Goal: Task Accomplishment & Management: Manage account settings

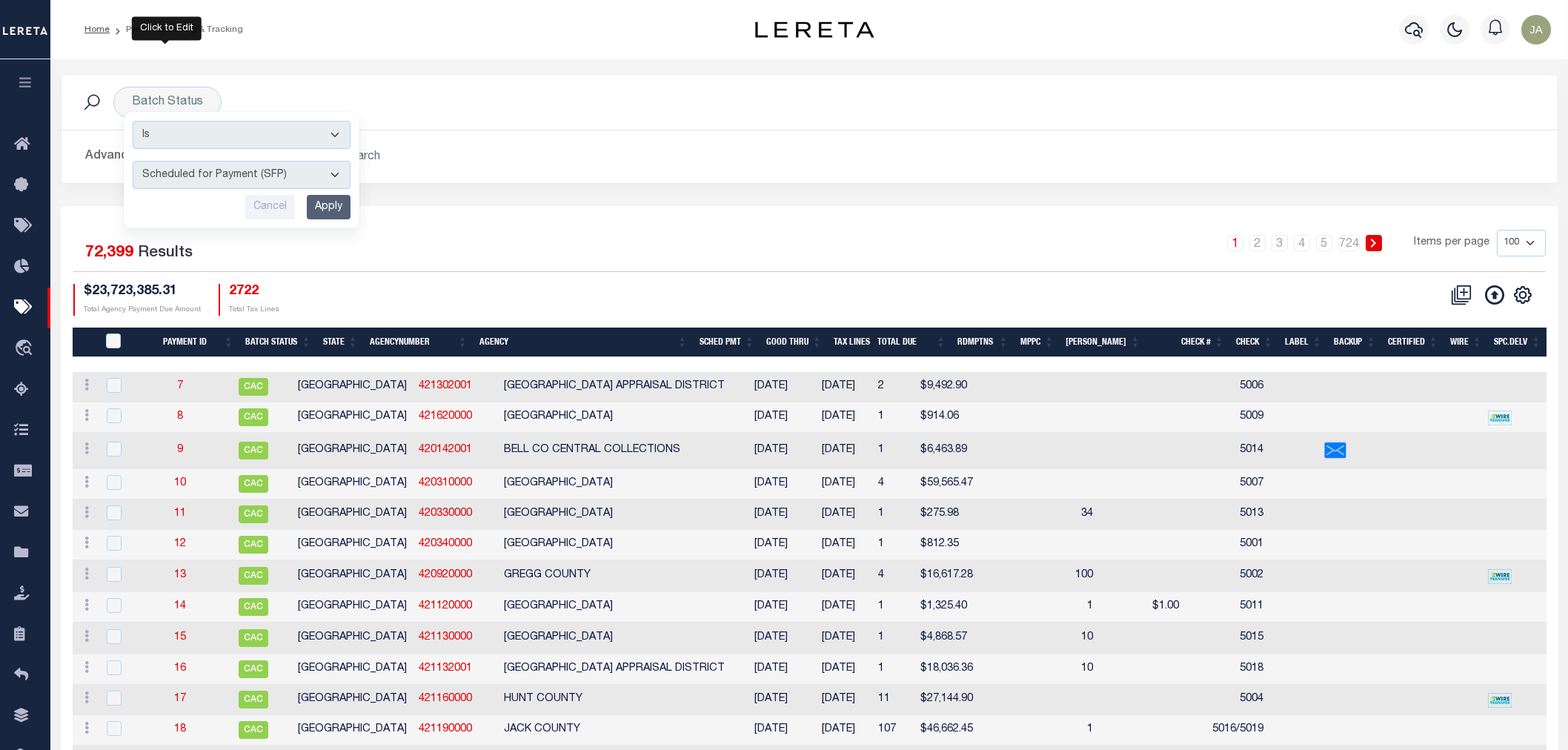
select select "SFP"
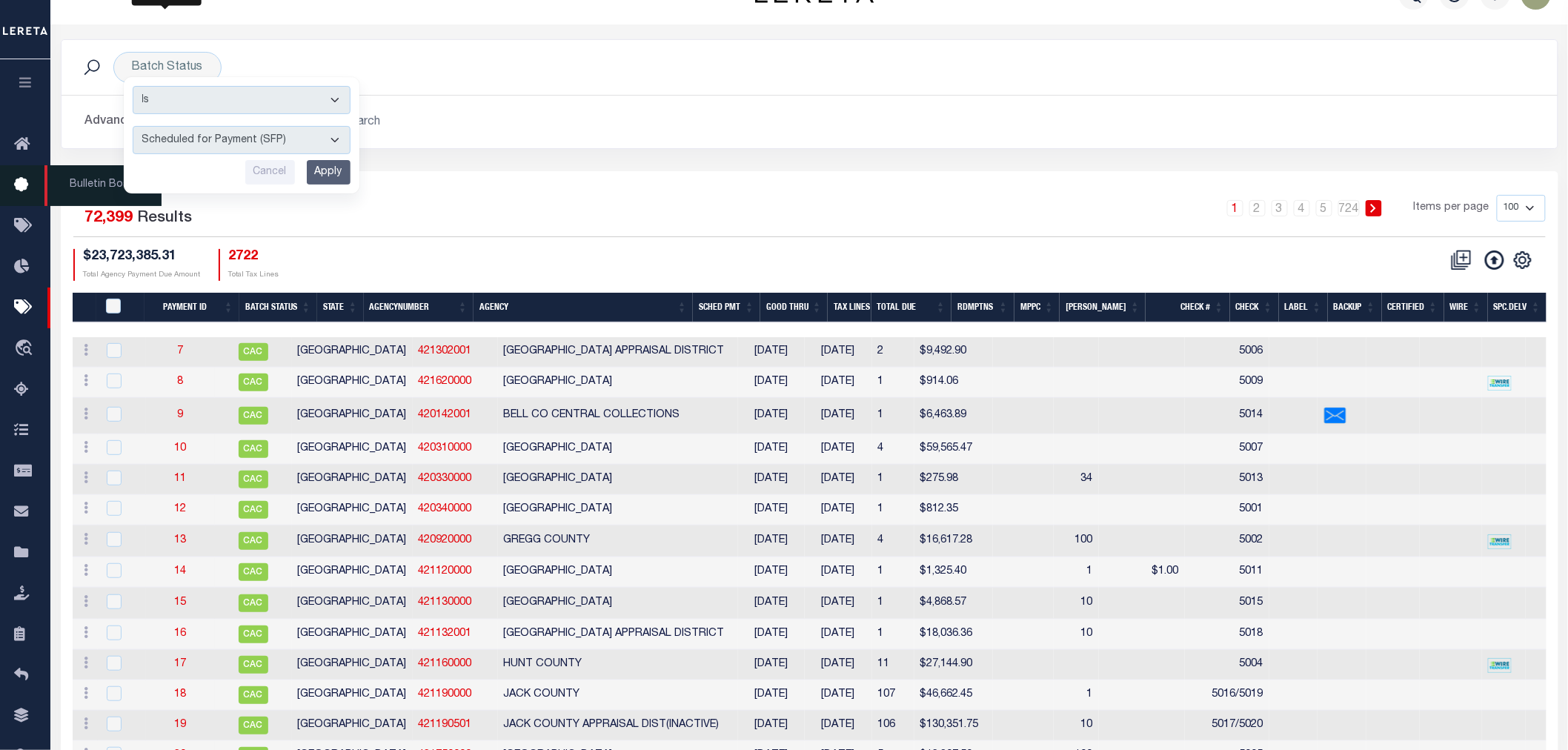
scroll to position [34, 0]
click at [25, 77] on icon "button" at bounding box center [26, 82] width 17 height 13
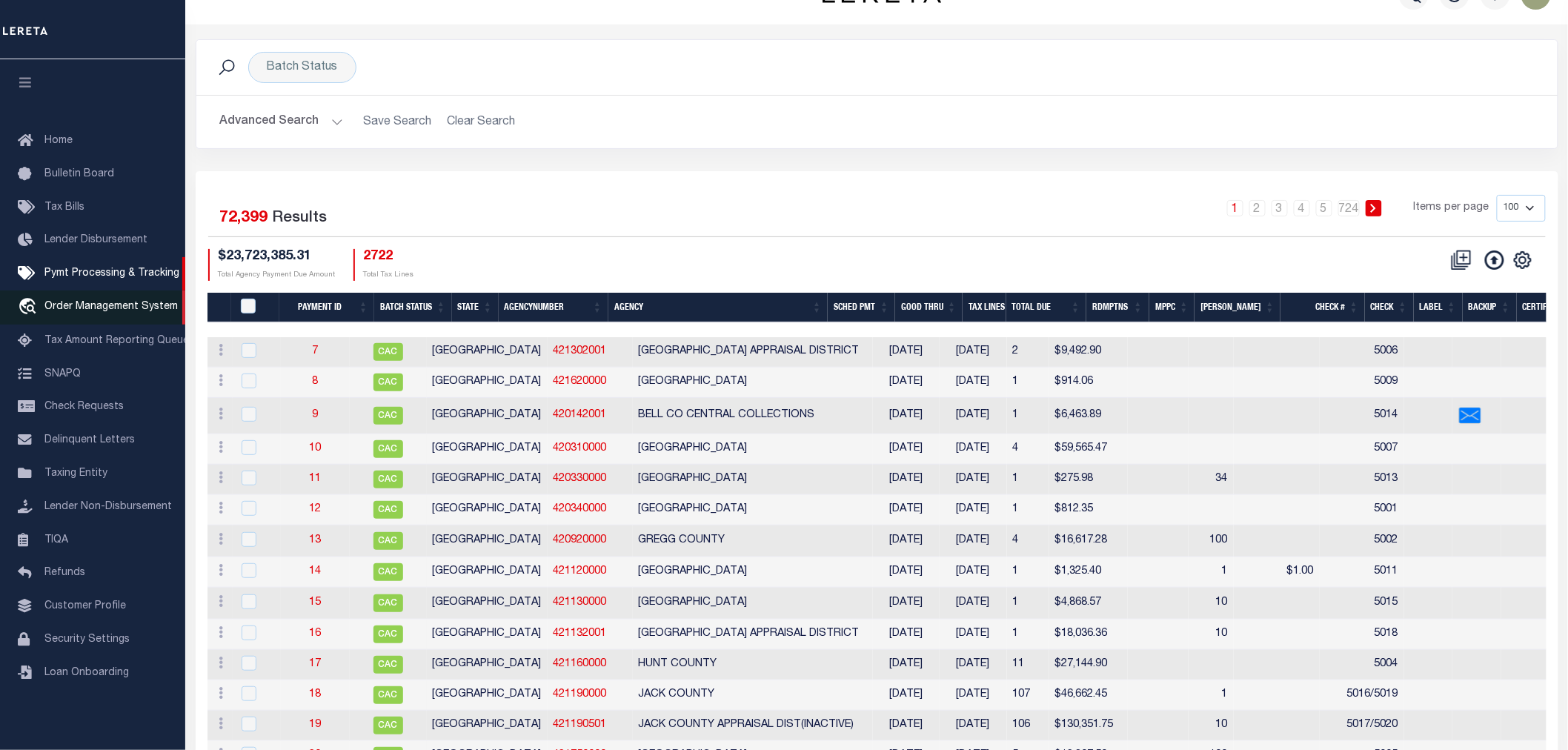
click at [77, 302] on span "Order Management System" at bounding box center [110, 306] width 133 height 11
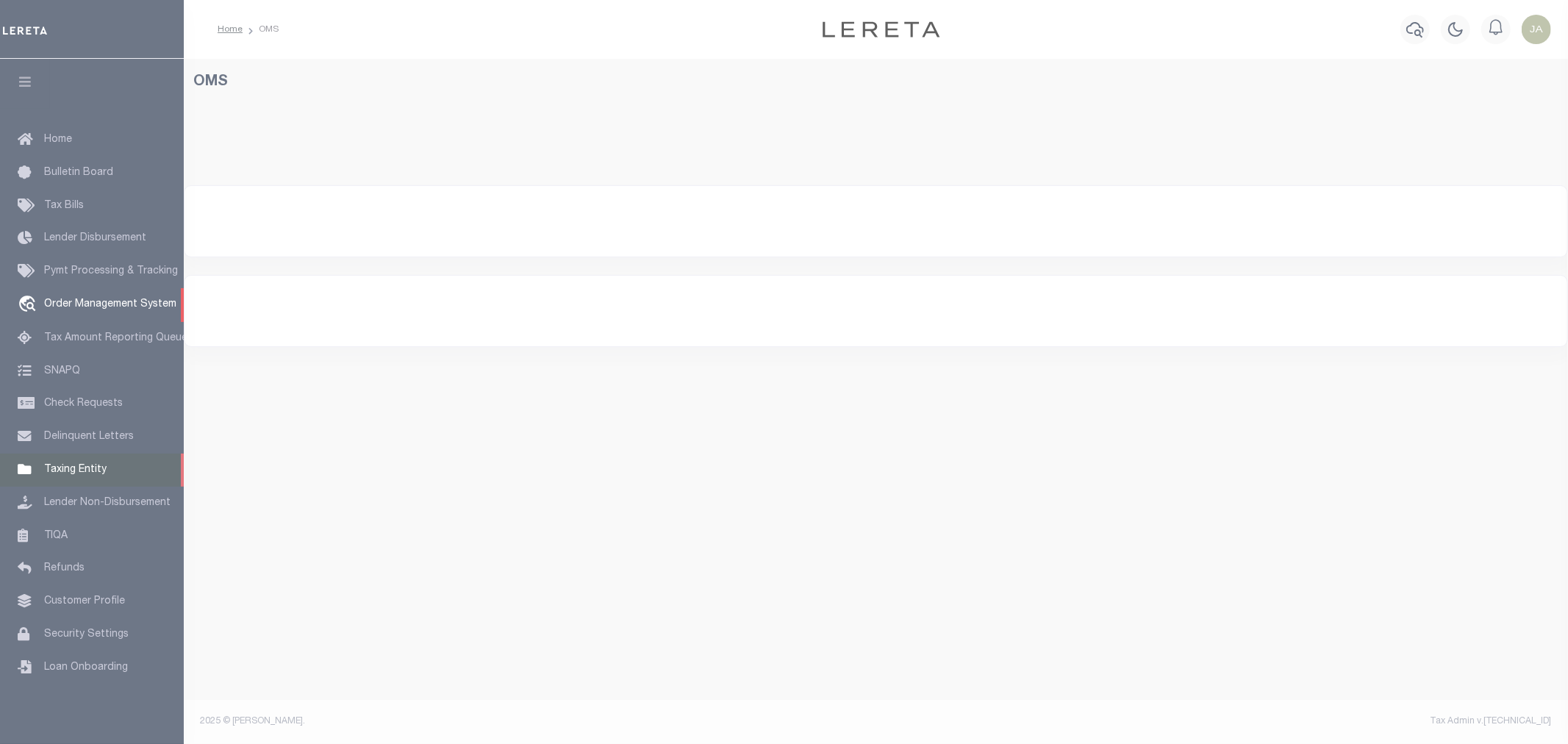
select select "200"
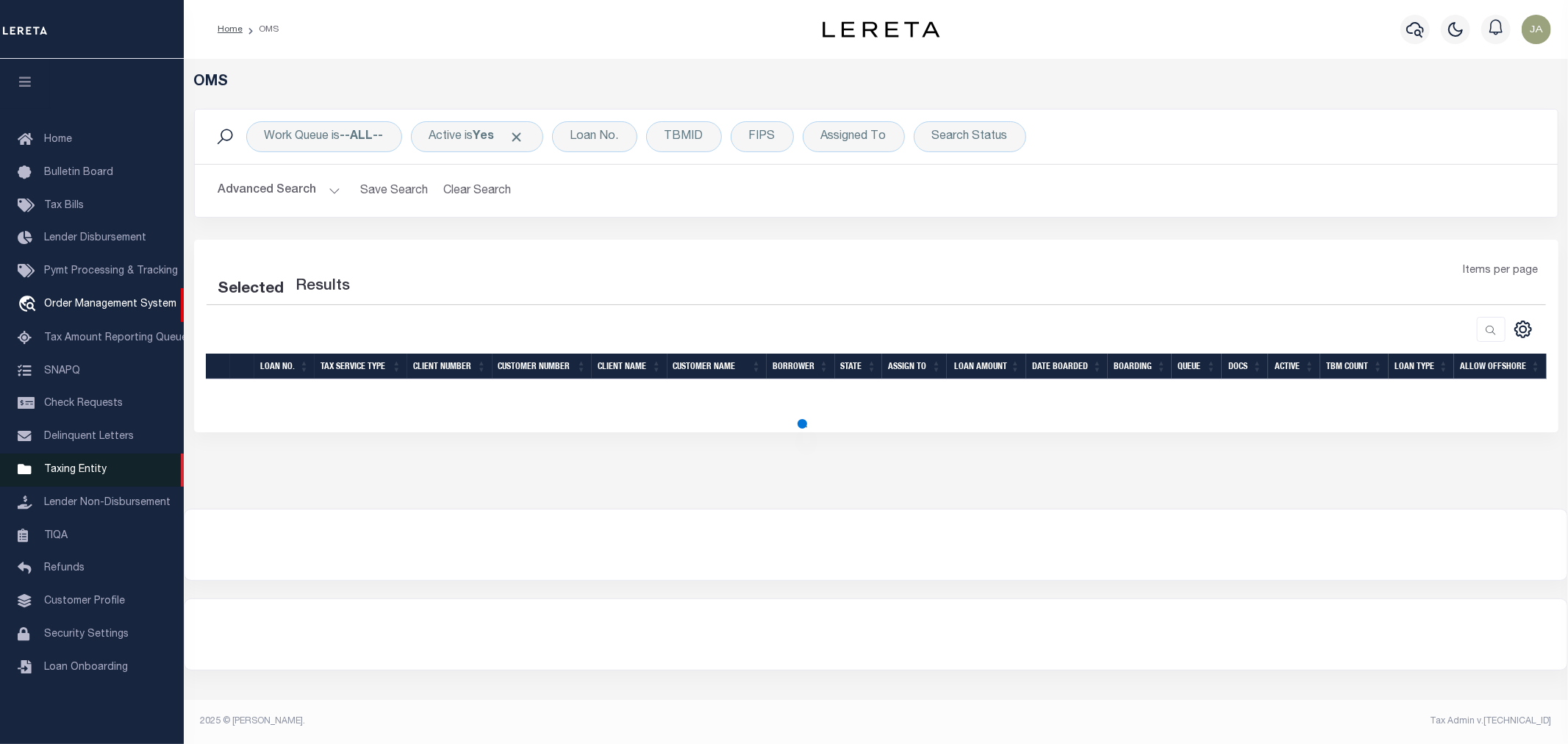
select select "200"
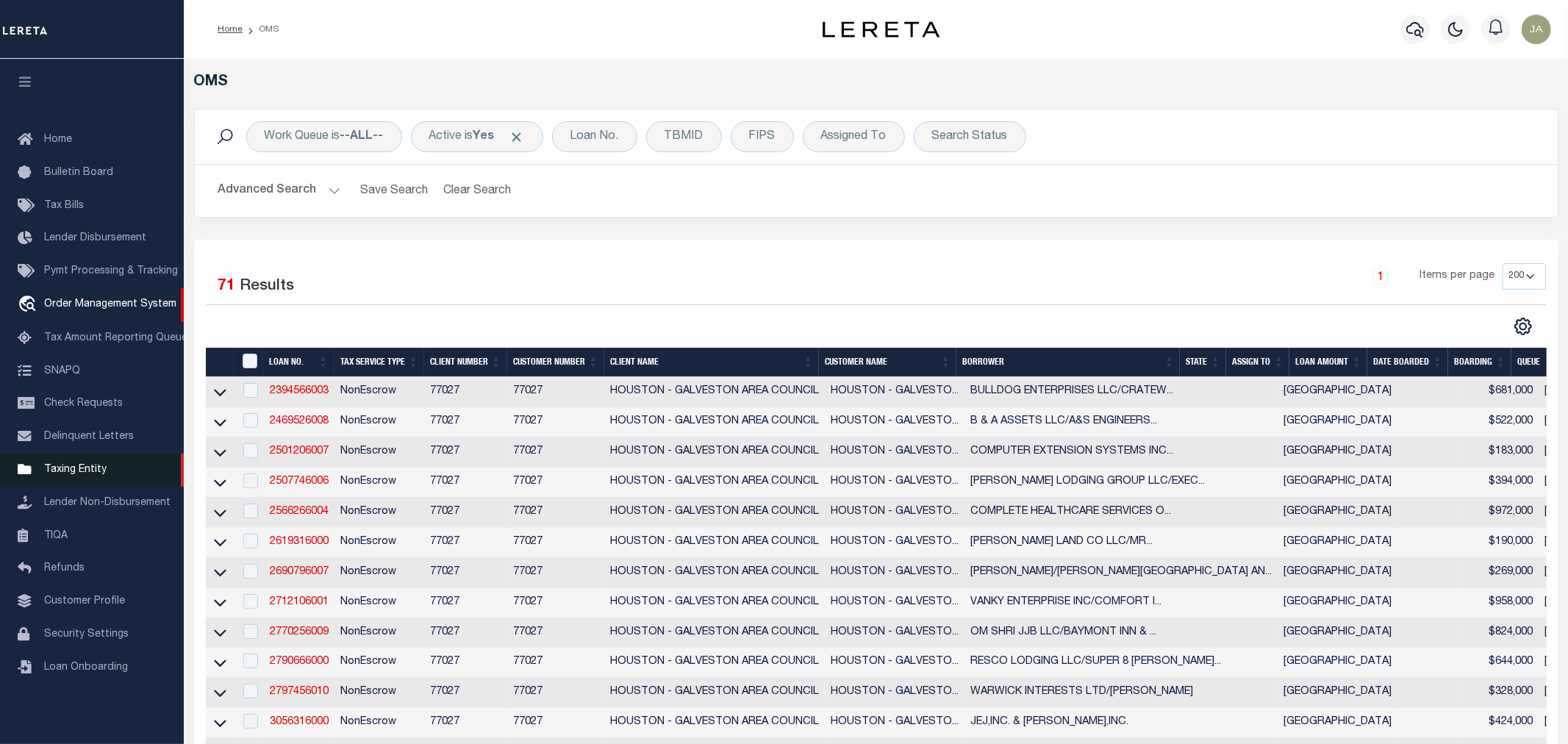
click at [67, 465] on span "Taxing Entity" at bounding box center [75, 470] width 63 height 10
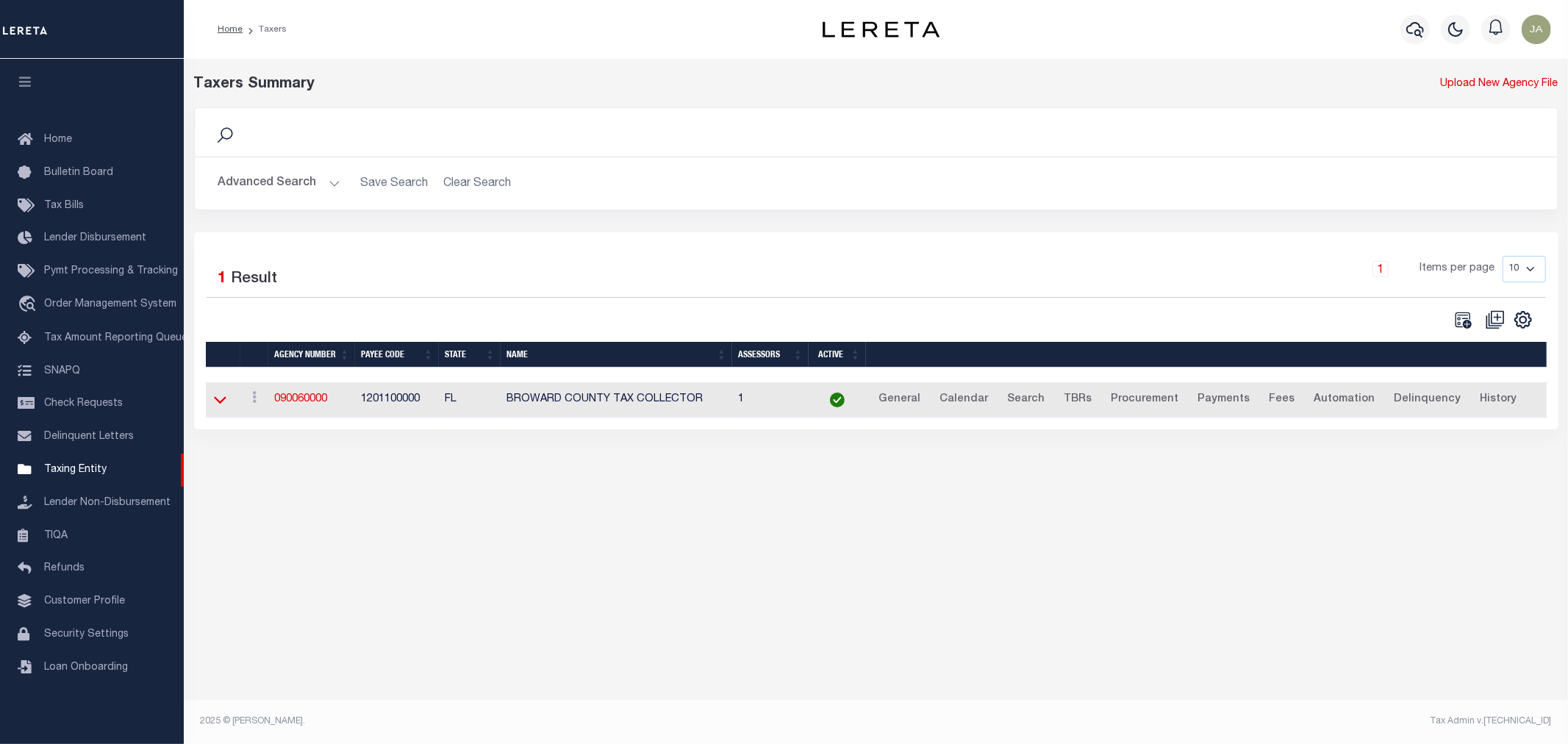
click at [214, 400] on icon at bounding box center [219, 400] width 12 height 15
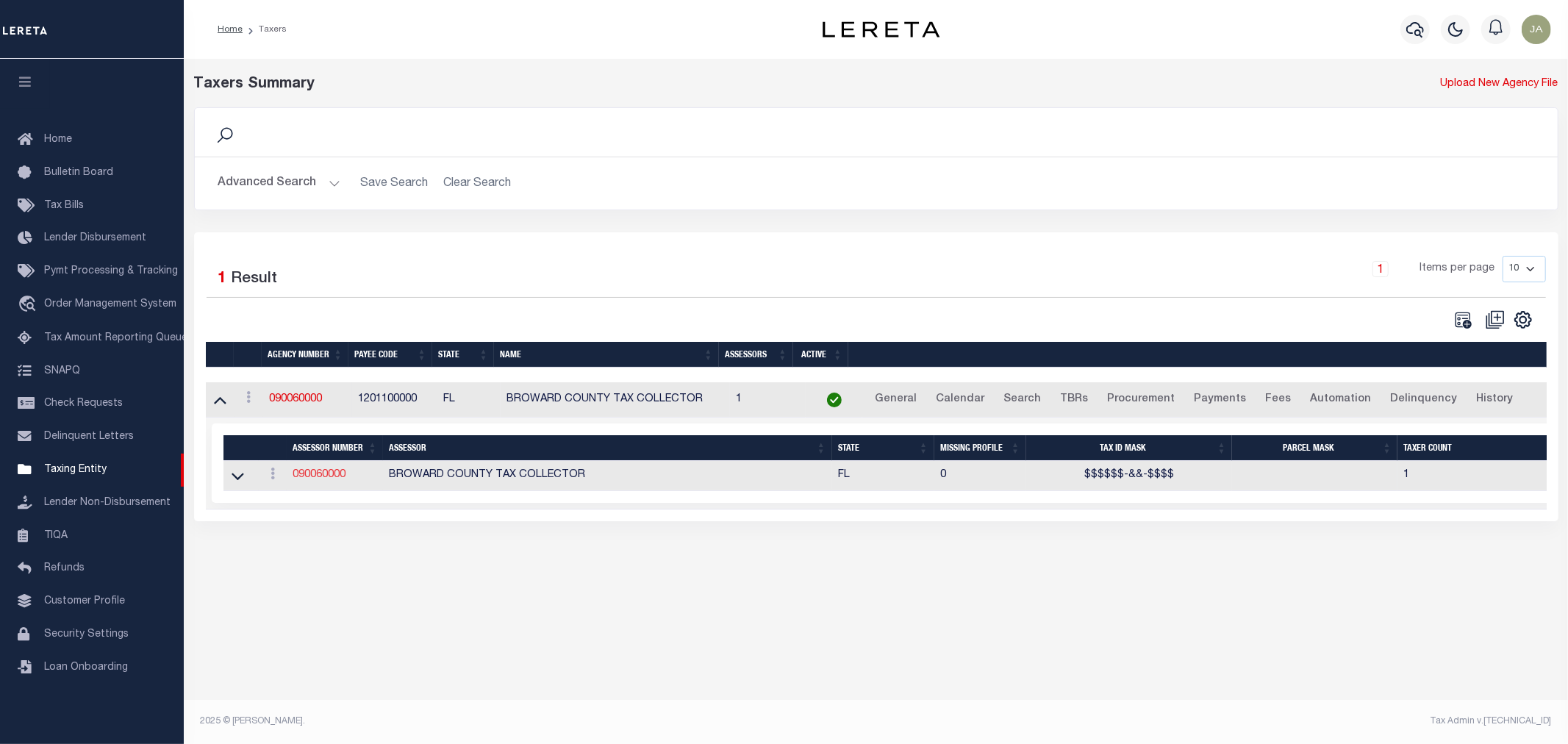
click at [321, 480] on link "090060000" at bounding box center [319, 474] width 53 height 10
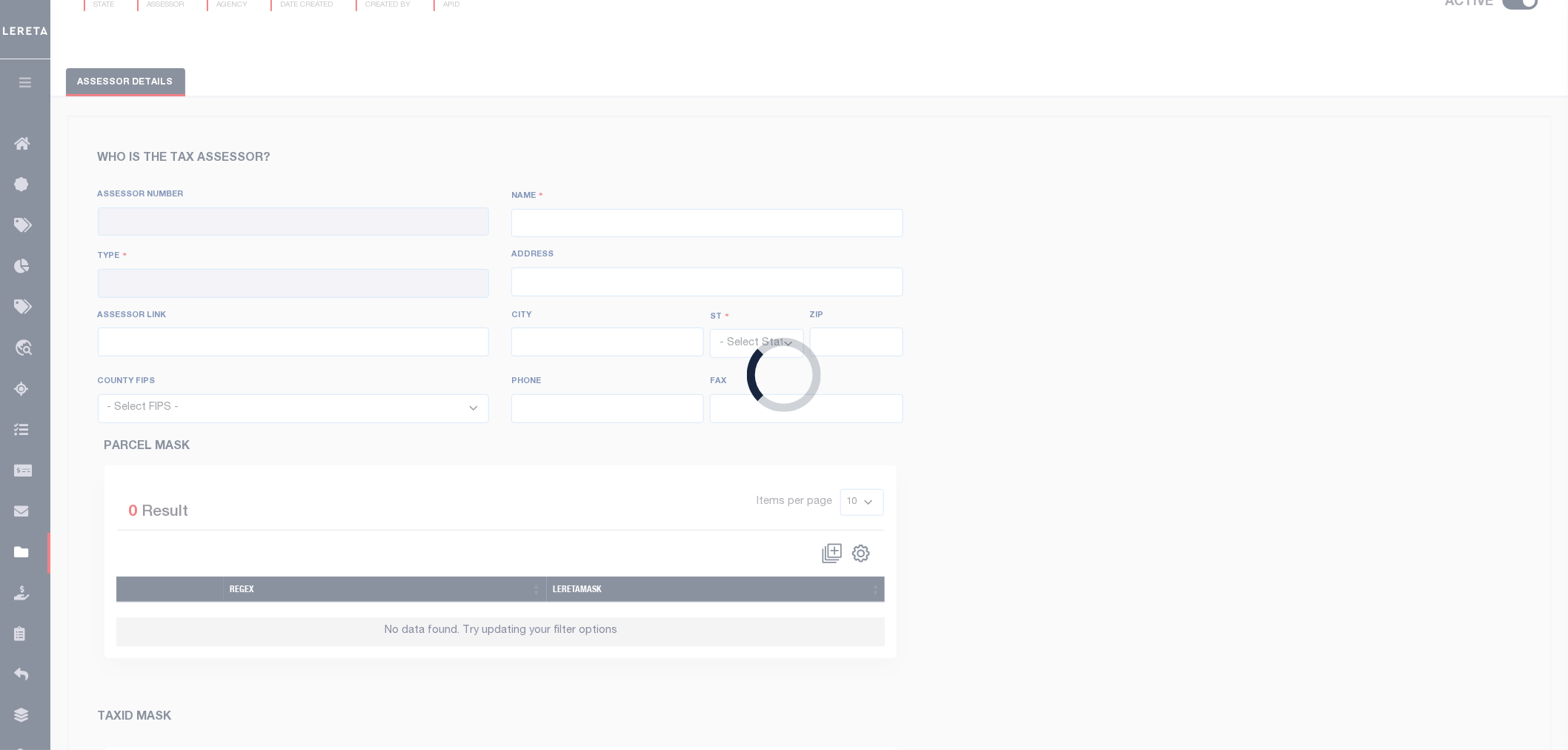
checkbox input "true"
type input "090060000"
type input "BROWARD COUNTY TAX COLLECTOR"
type input "00 - County"
type input "115 South Andrews Ave, Room 114"
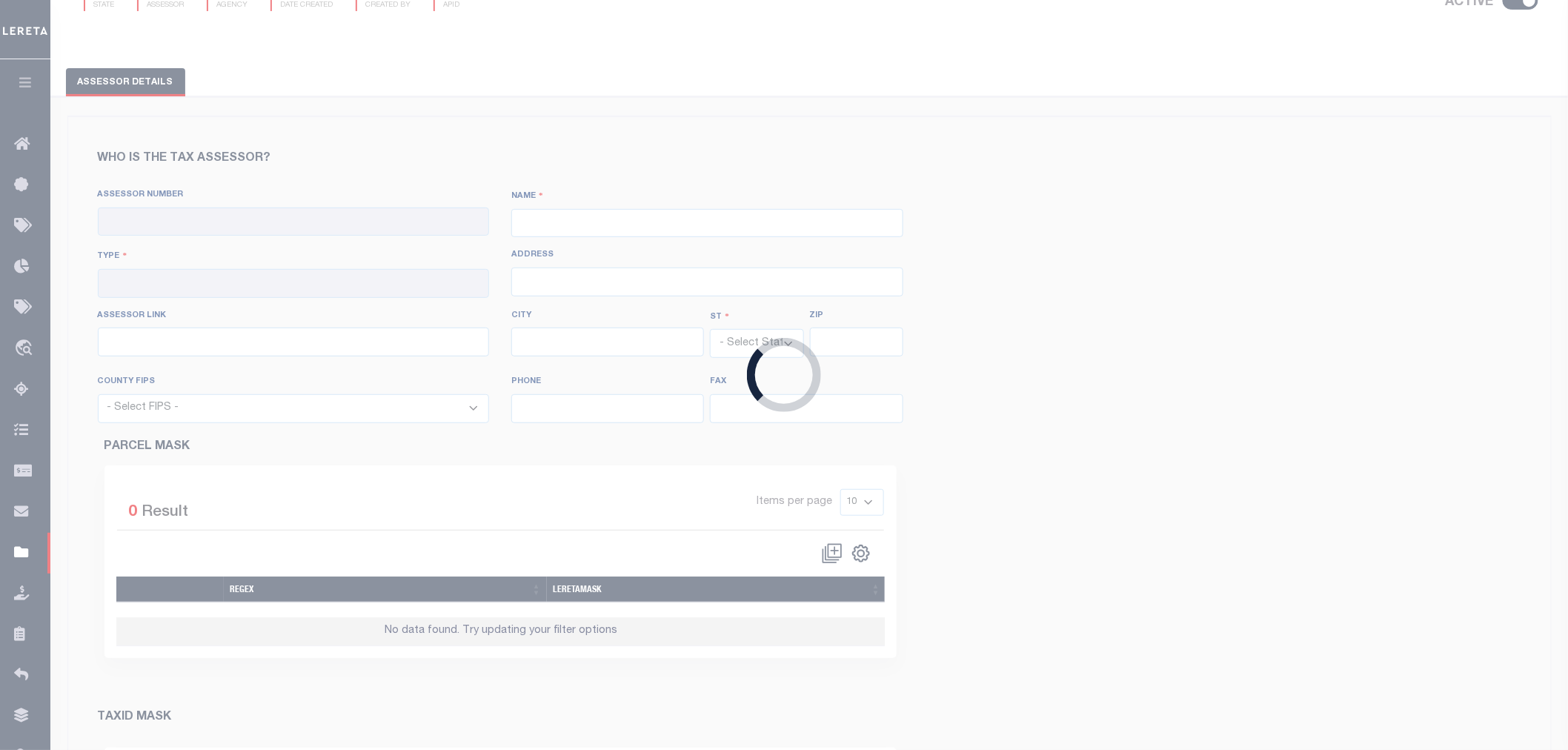
type input "http://www.bcpa.net/recmenu.asp"
type input "Fort Lauderdale"
select select "FL"
type input "33301"
select select "12011"
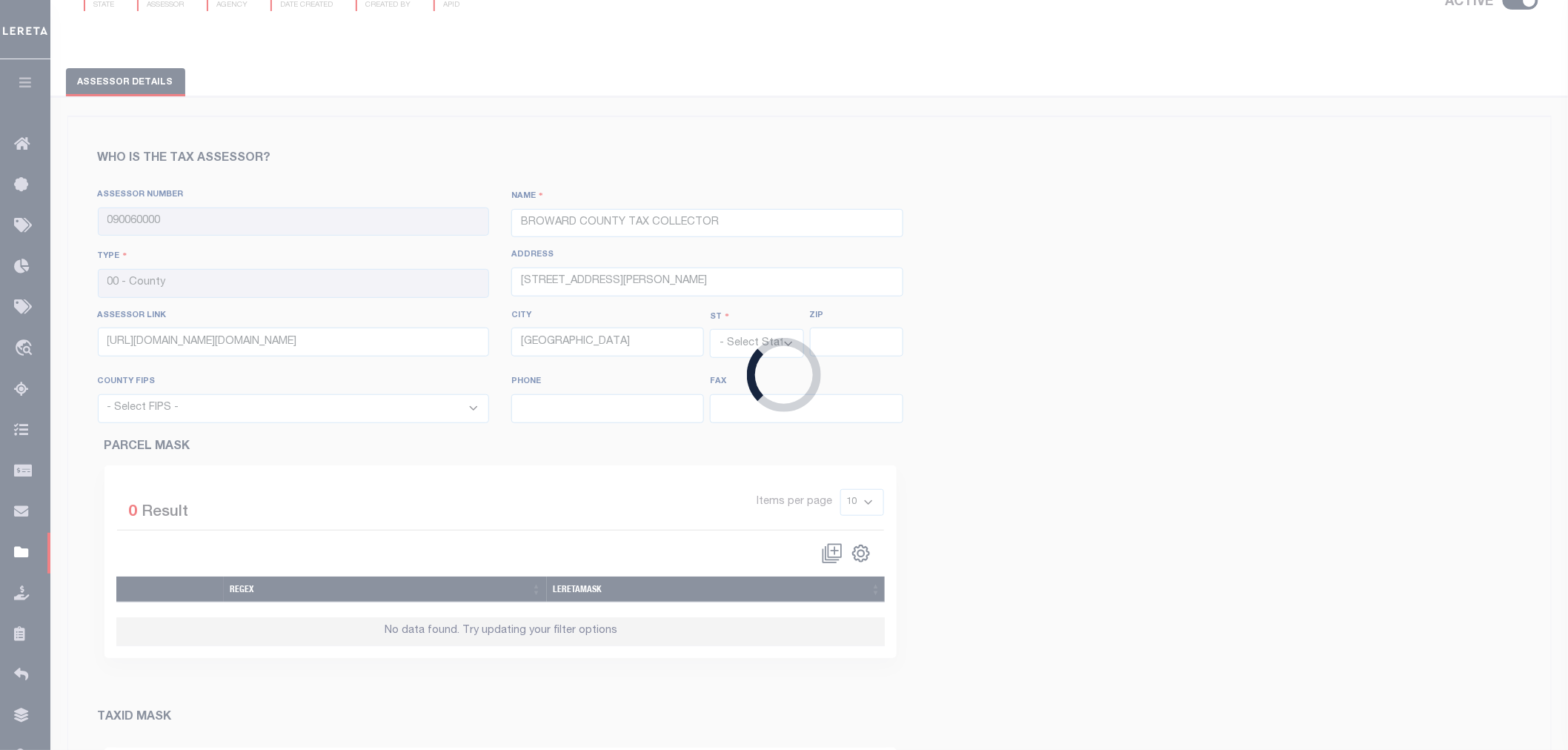
type input "954-765-4697"
type input "954-357-5483"
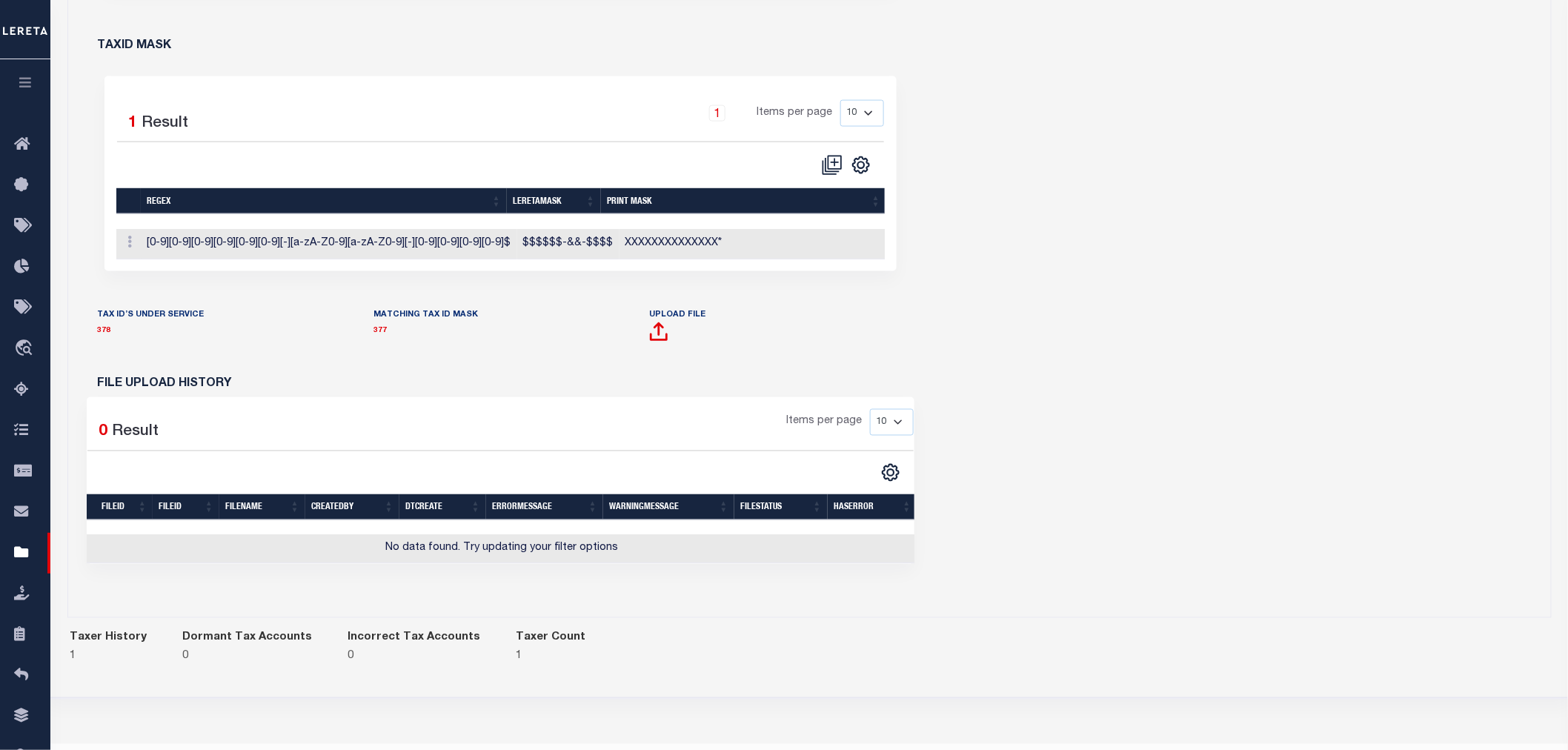
scroll to position [749, 0]
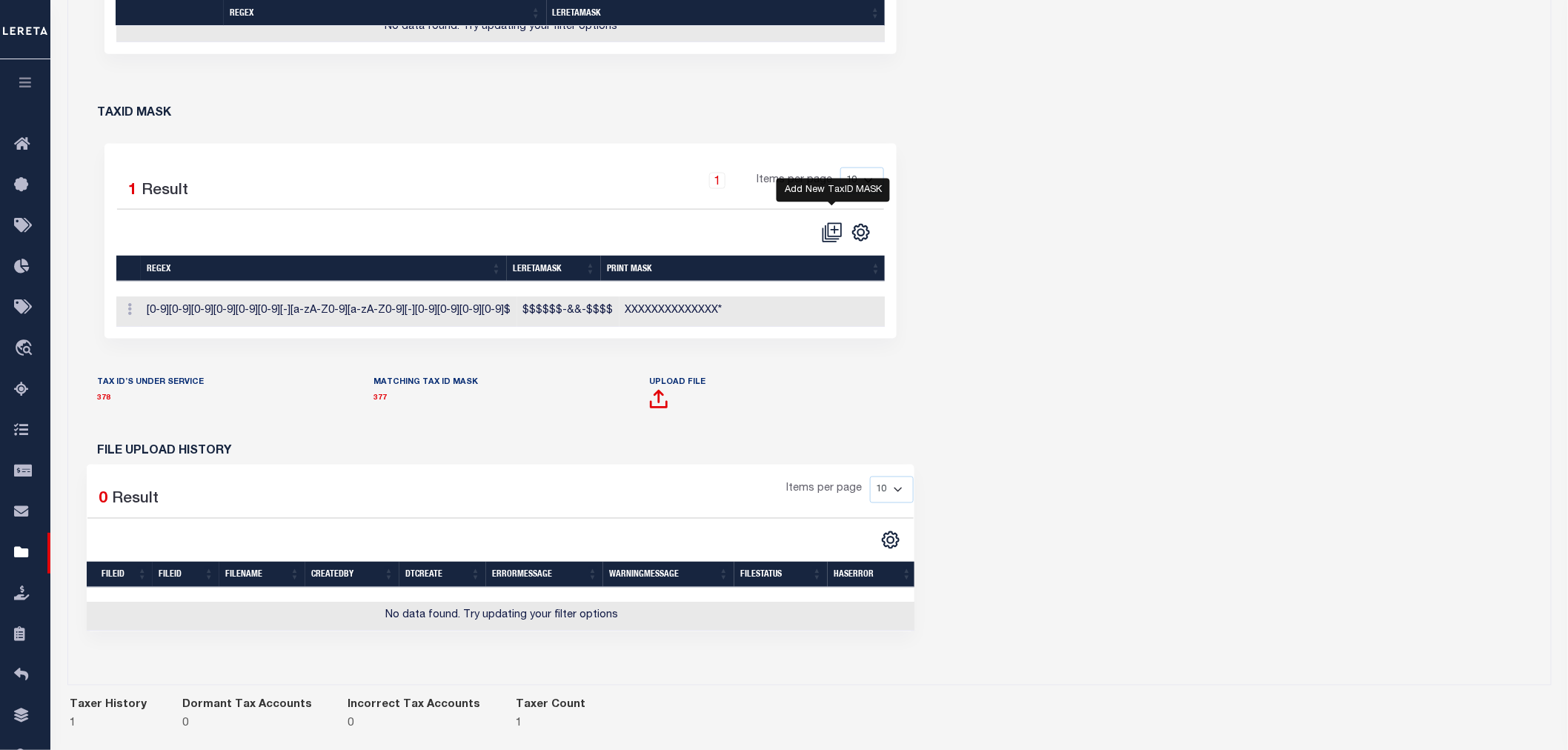
click at [833, 237] on icon "" at bounding box center [832, 232] width 21 height 21
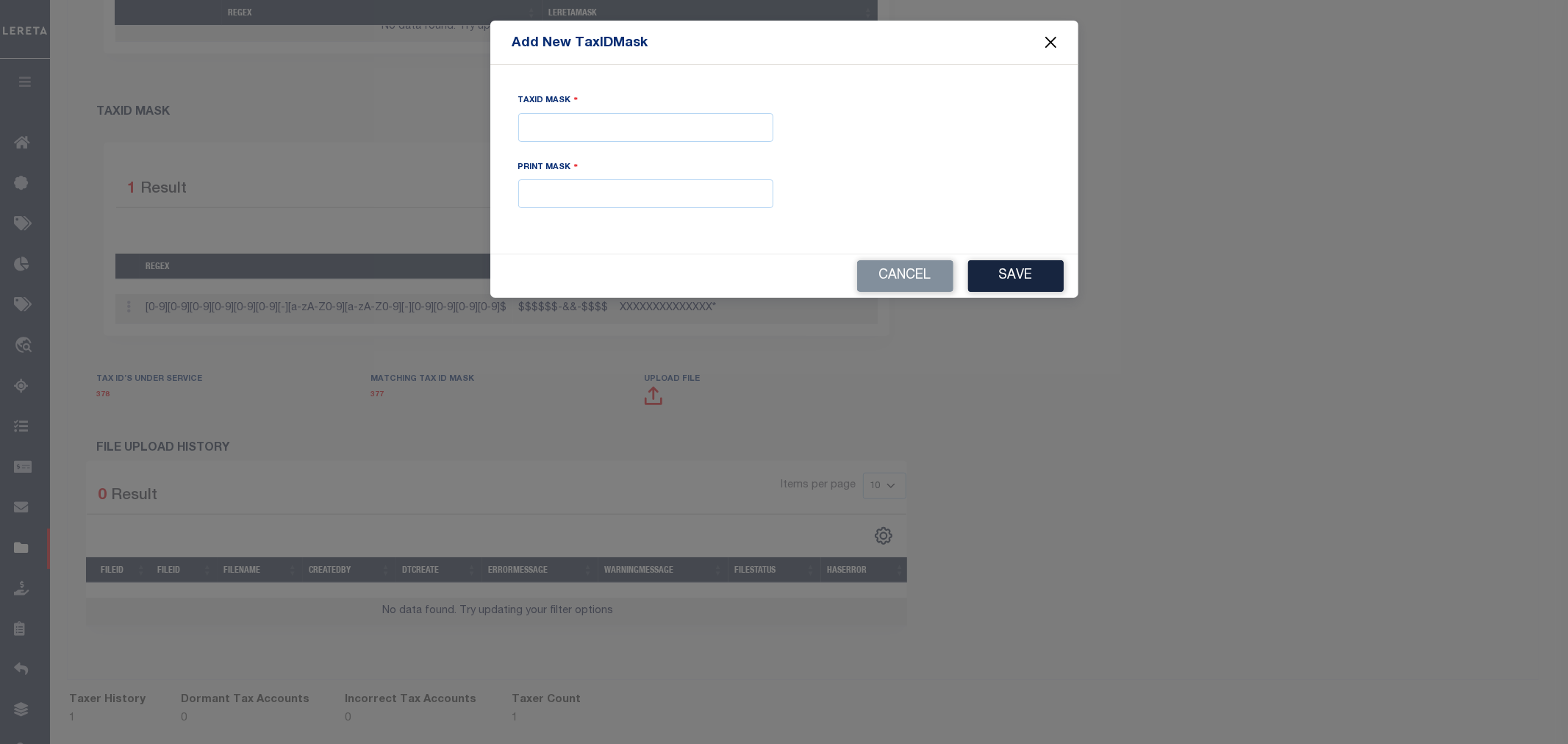
click at [1052, 38] on button "Close" at bounding box center [1050, 43] width 19 height 19
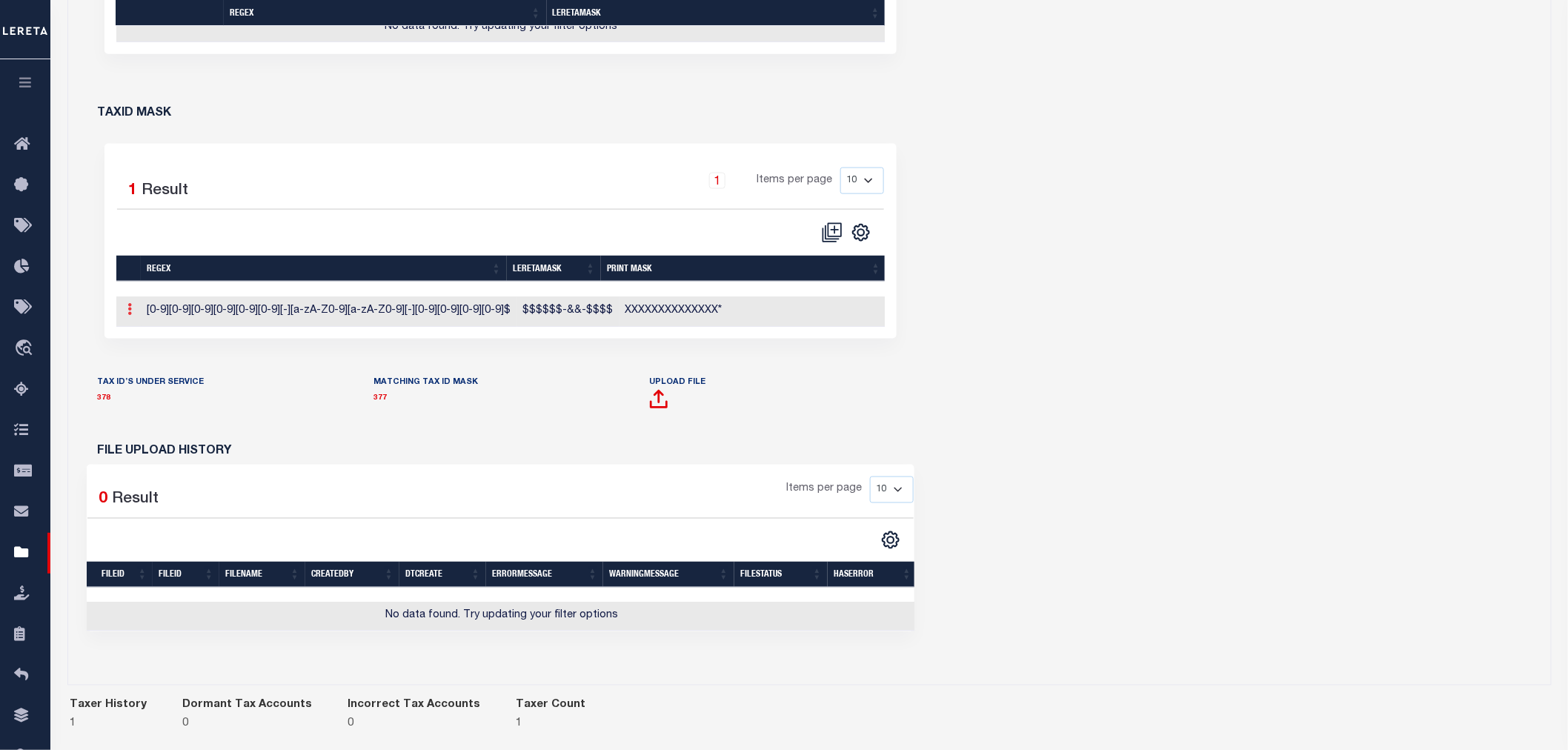
click at [130, 315] on icon at bounding box center [130, 309] width 5 height 11
click at [143, 343] on link "Edit TaxID Mask" at bounding box center [181, 333] width 116 height 25
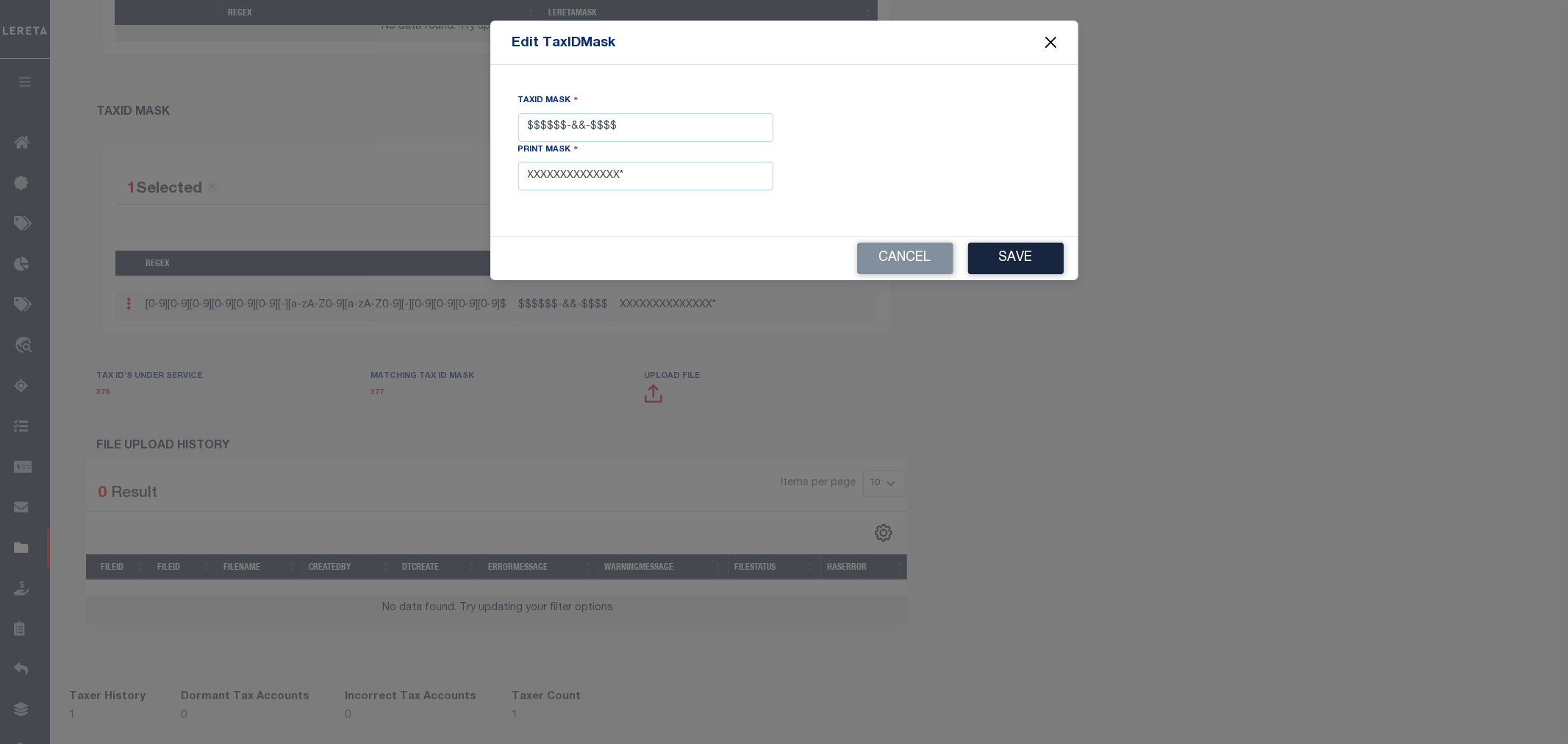
click at [1056, 38] on button "Close" at bounding box center [1050, 43] width 19 height 19
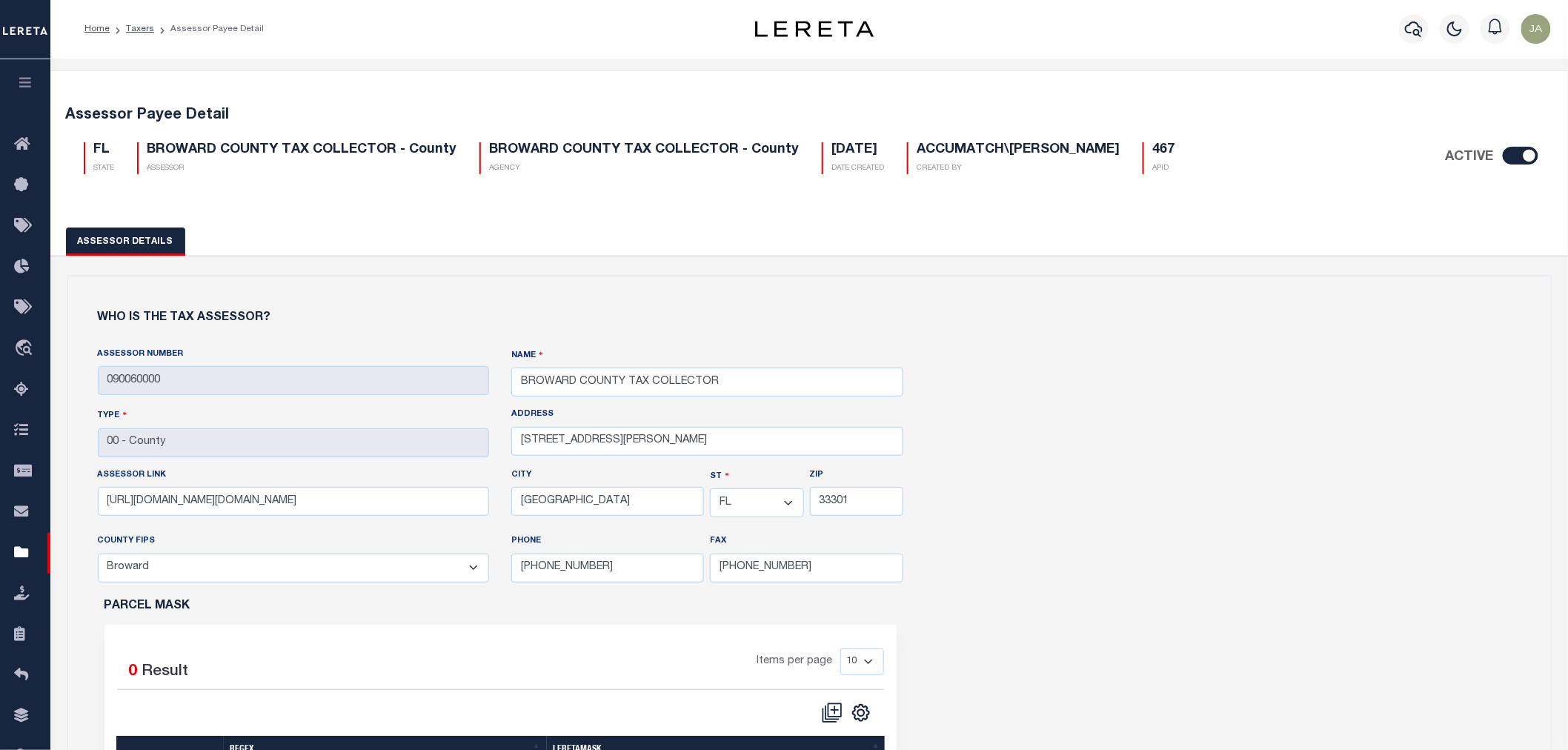
scroll to position [0, 0]
click at [145, 31] on link "Taxers" at bounding box center [140, 29] width 28 height 9
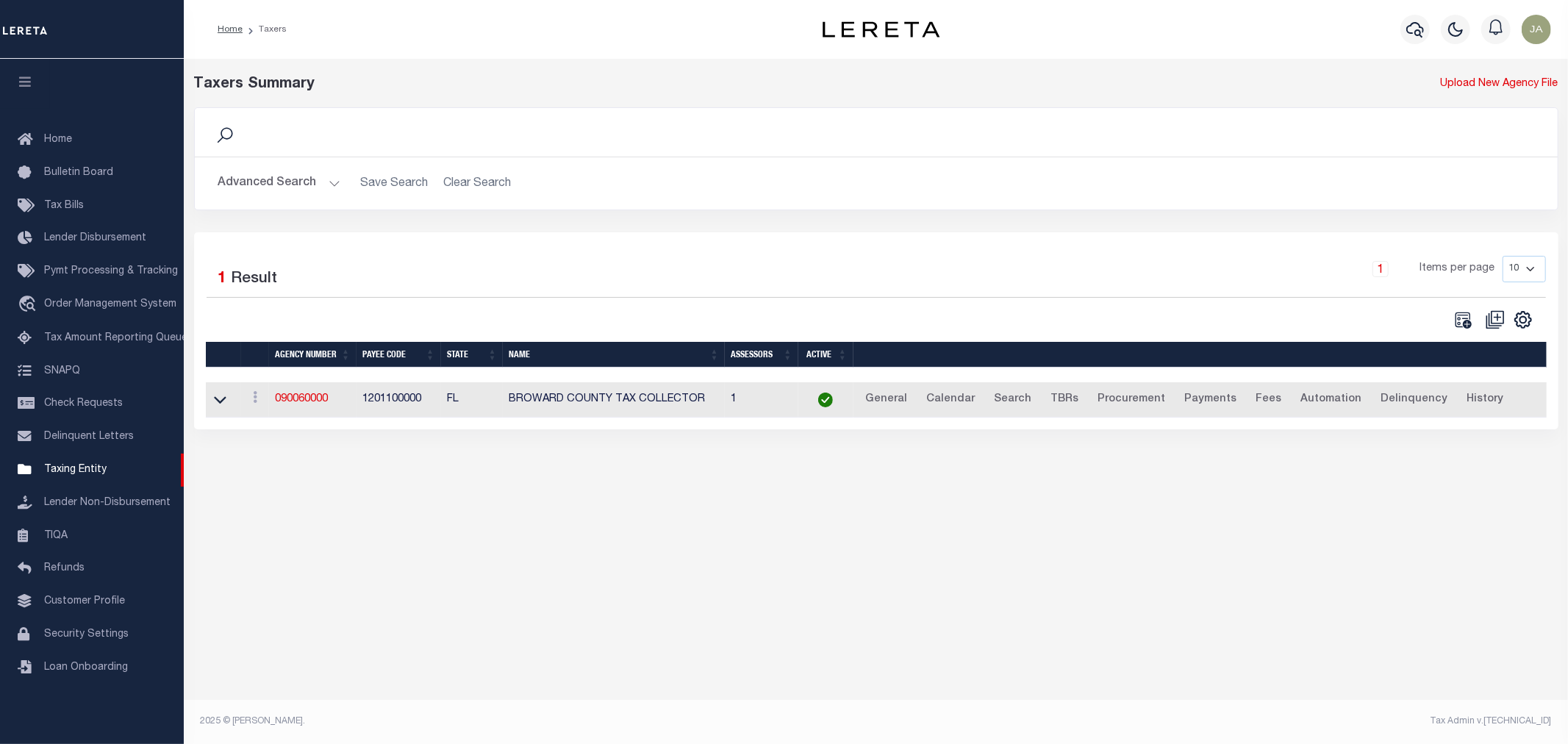
click at [331, 184] on button "Advanced Search" at bounding box center [279, 183] width 122 height 28
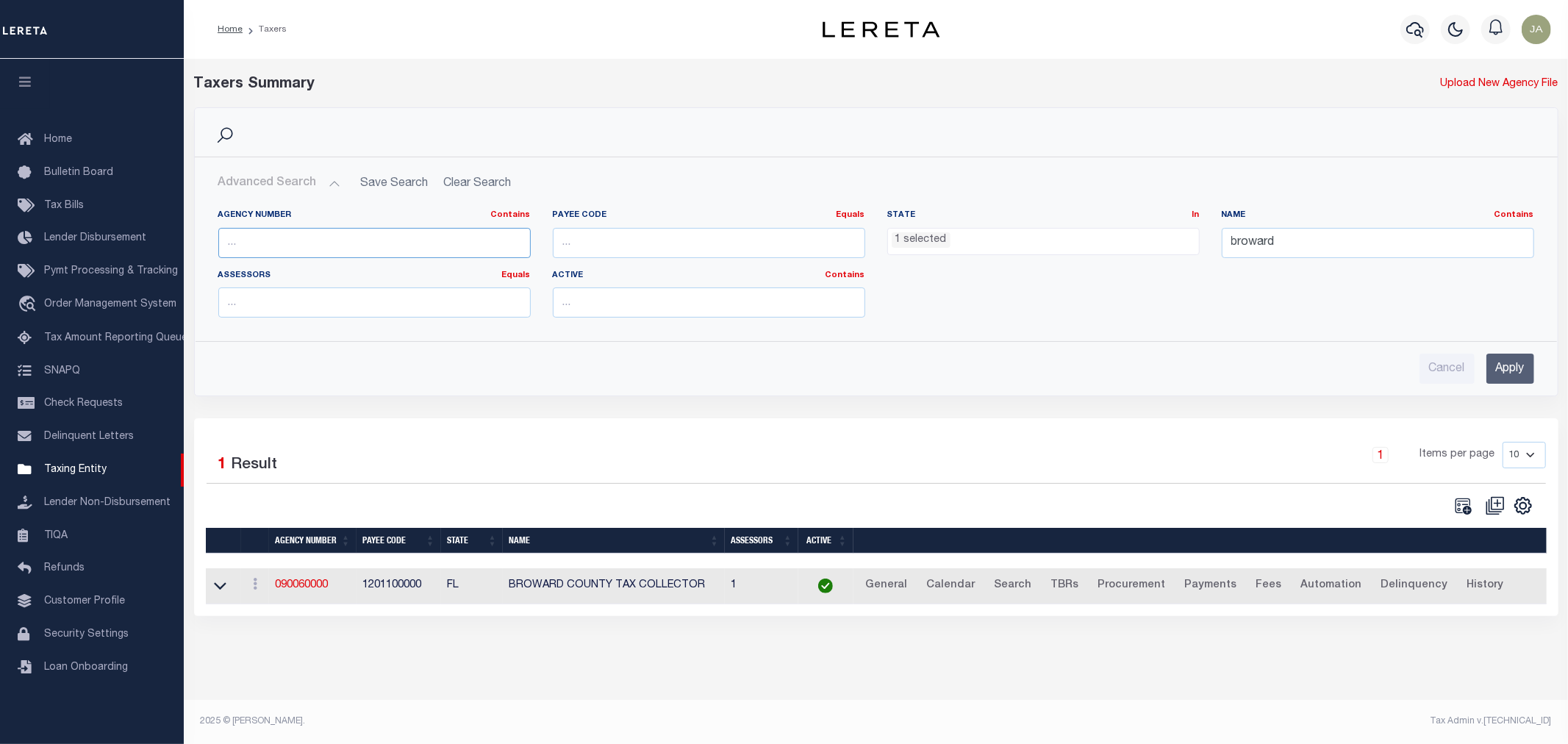
drag, startPoint x: 424, startPoint y: 240, endPoint x: 430, endPoint y: 232, distance: 10.0
click at [426, 238] on input "text" at bounding box center [374, 243] width 312 height 30
click at [246, 238] on input "text" at bounding box center [374, 243] width 312 height 30
type input "290100207"
click at [1512, 373] on input "Apply" at bounding box center [1510, 369] width 47 height 30
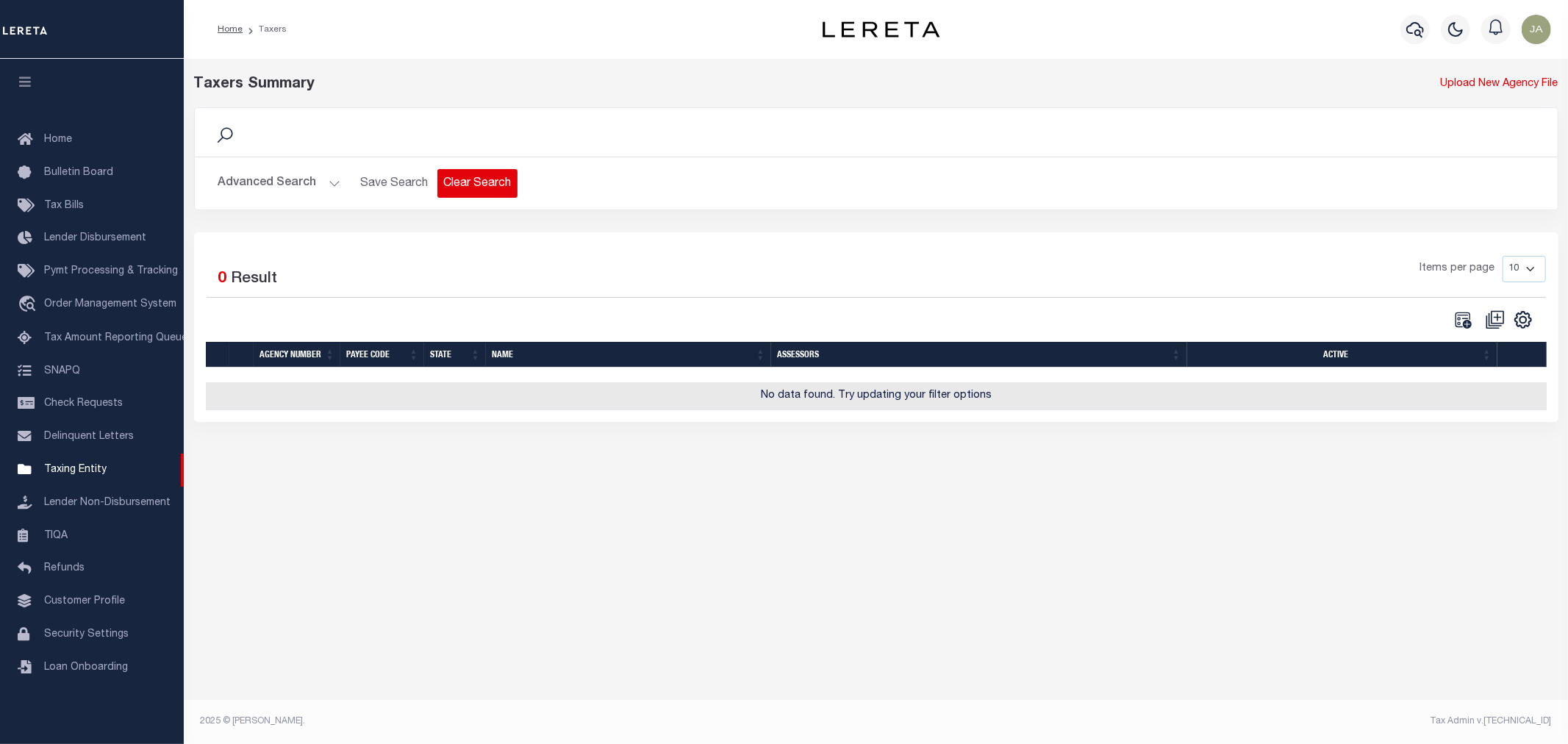
click at [484, 181] on button "Clear Search" at bounding box center [477, 183] width 80 height 28
select select
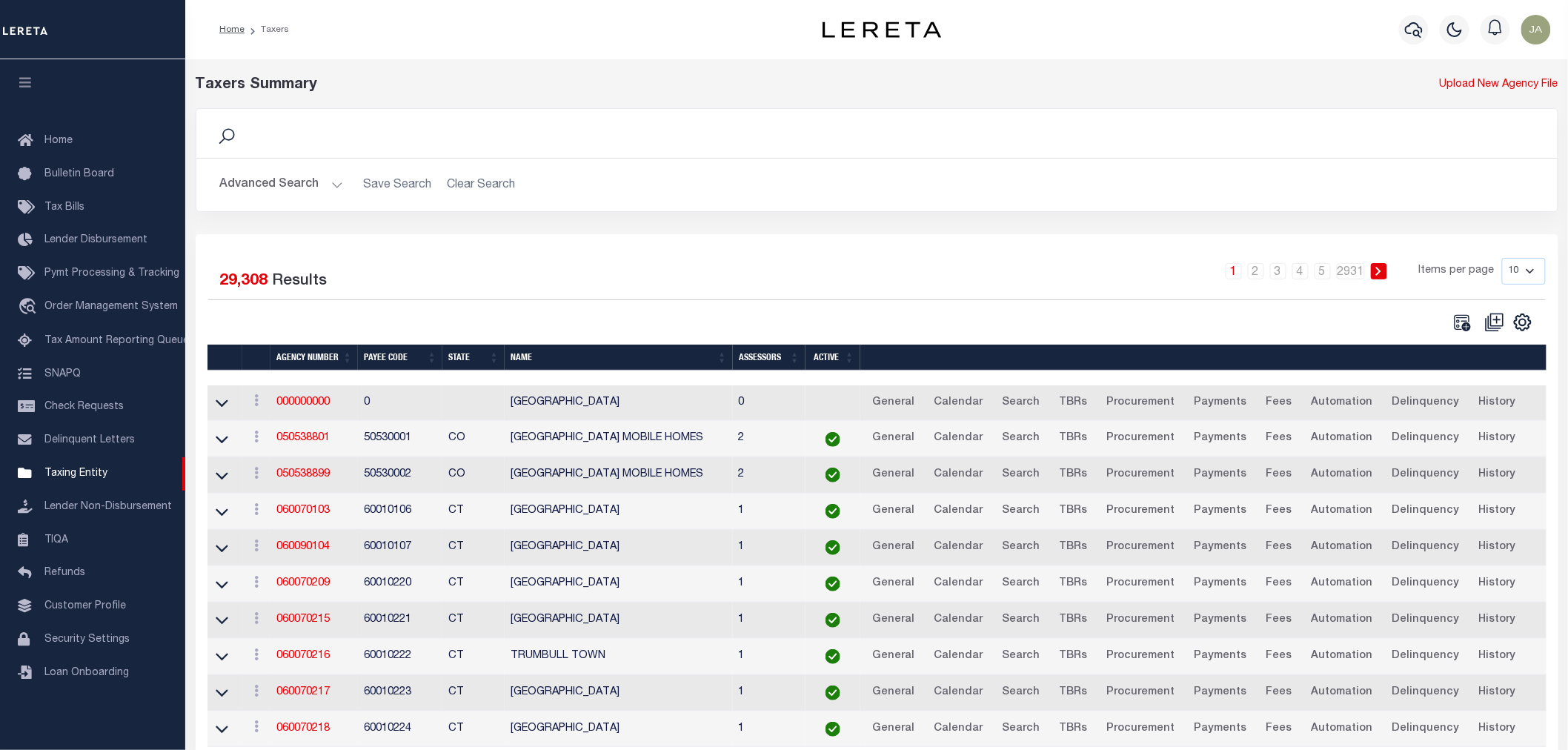
click at [331, 184] on button "Advanced Search" at bounding box center [281, 185] width 123 height 29
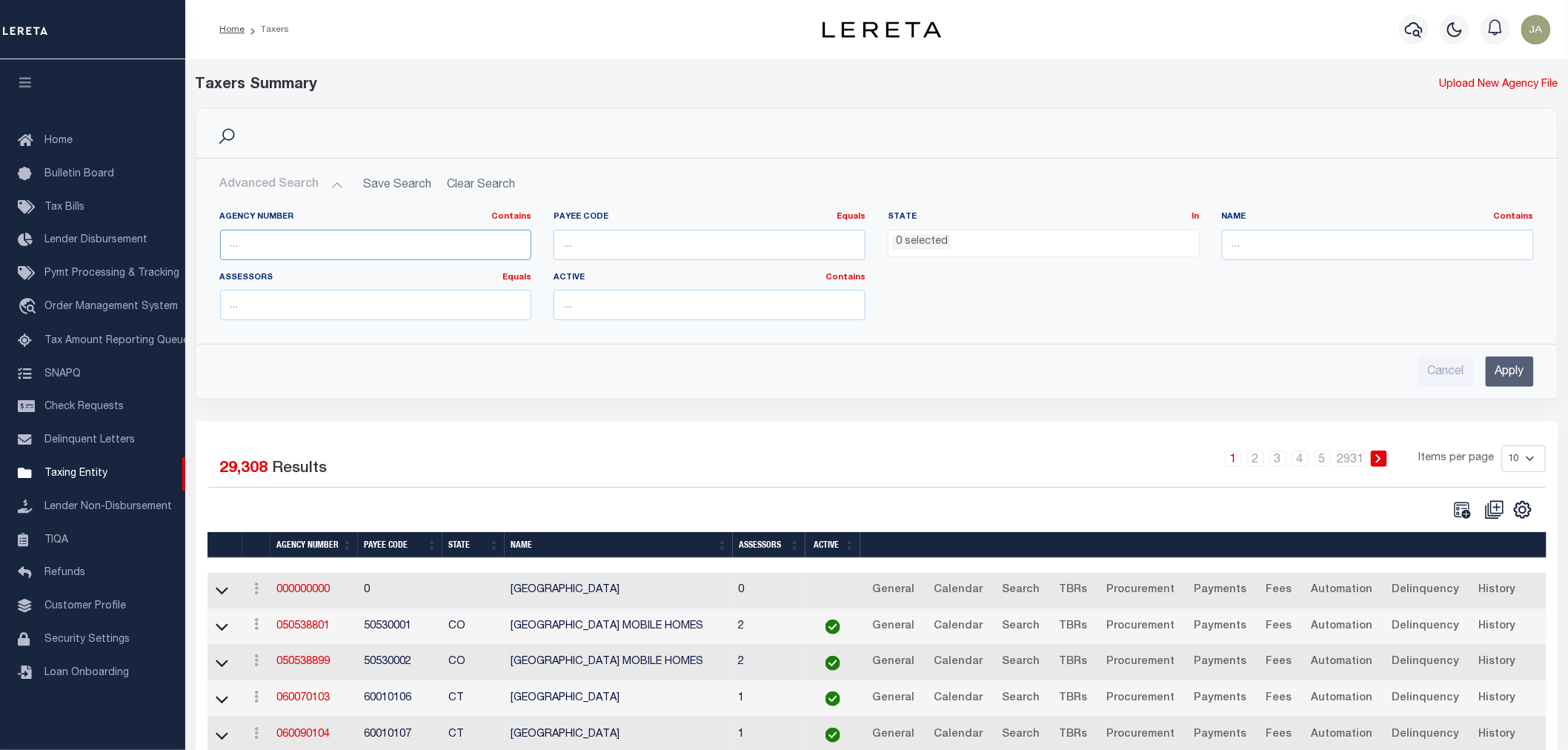
click at [314, 240] on input "text" at bounding box center [376, 245] width 312 height 31
type input "290100207"
click at [1514, 370] on input "Apply" at bounding box center [1510, 372] width 48 height 31
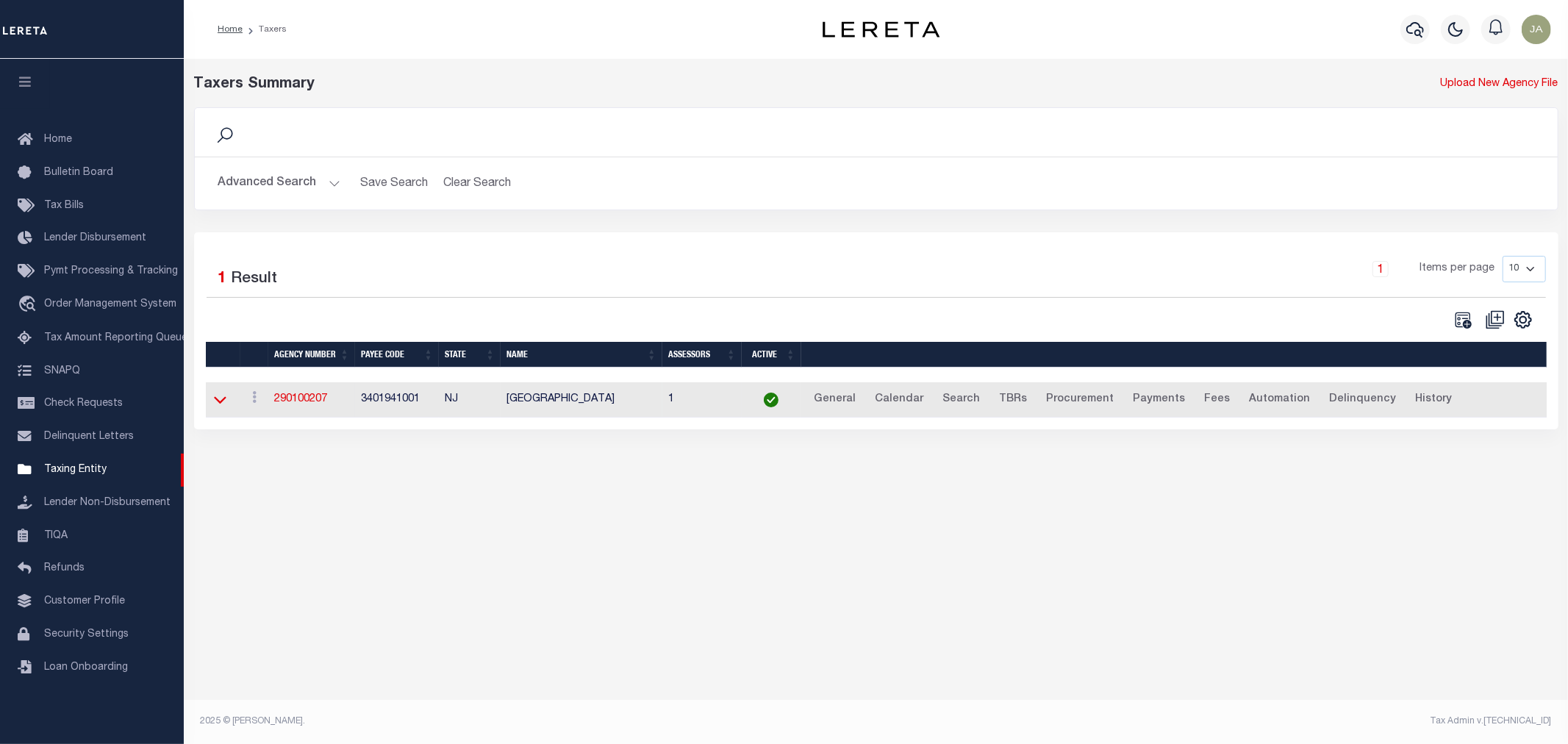
click at [217, 400] on icon at bounding box center [219, 400] width 12 height 15
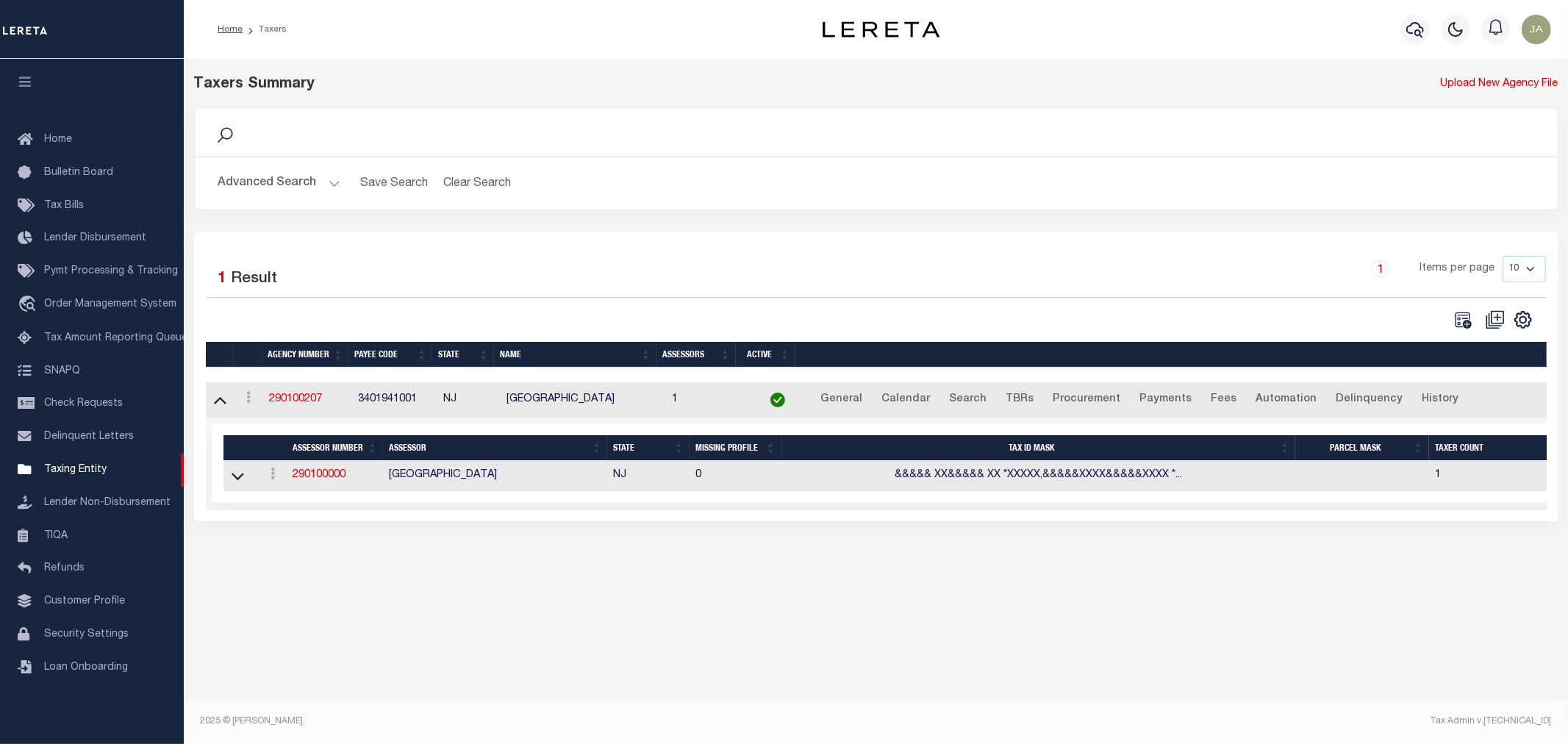
click at [305, 469] on td "290100000" at bounding box center [334, 476] width 96 height 30
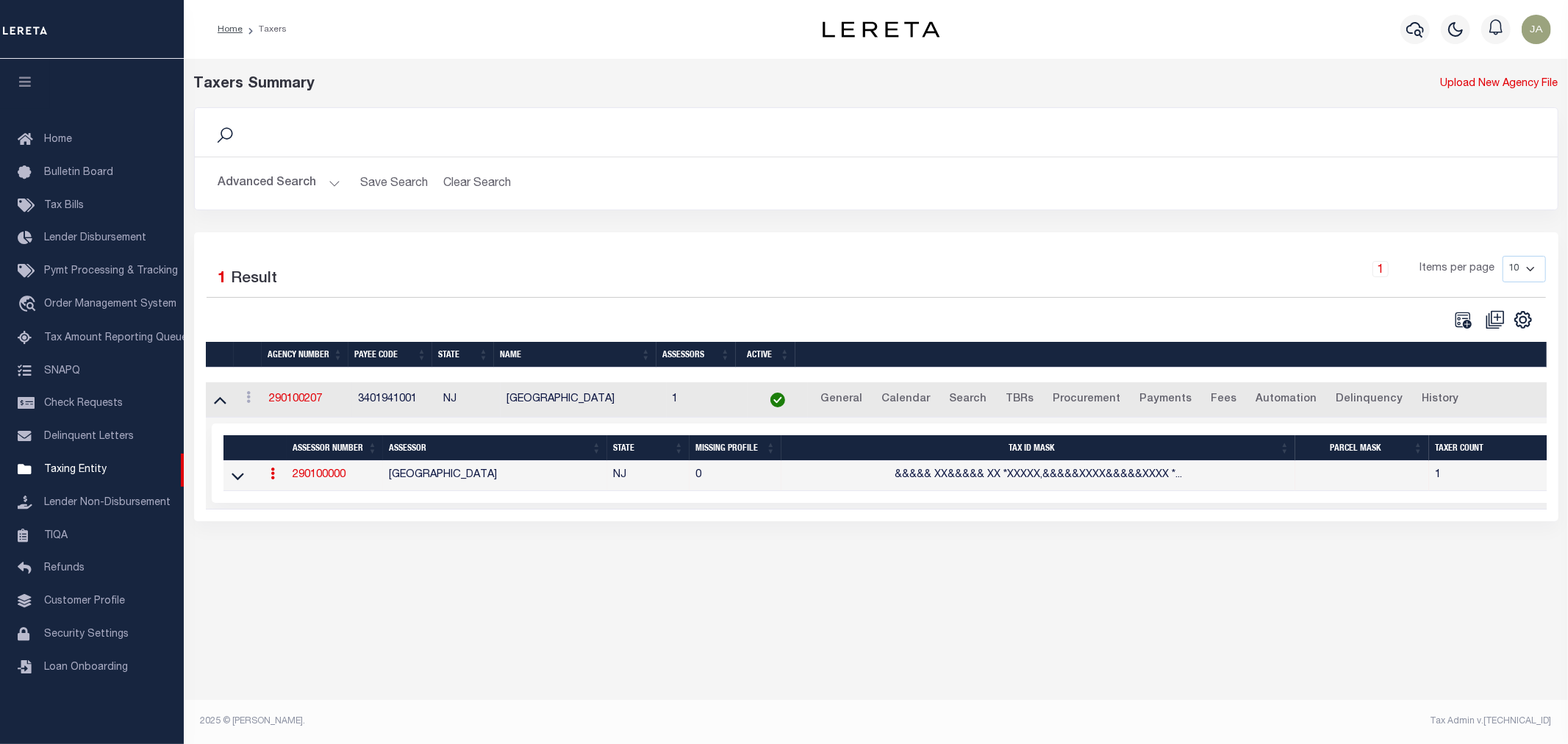
click at [305, 478] on link "290100000" at bounding box center [319, 474] width 53 height 10
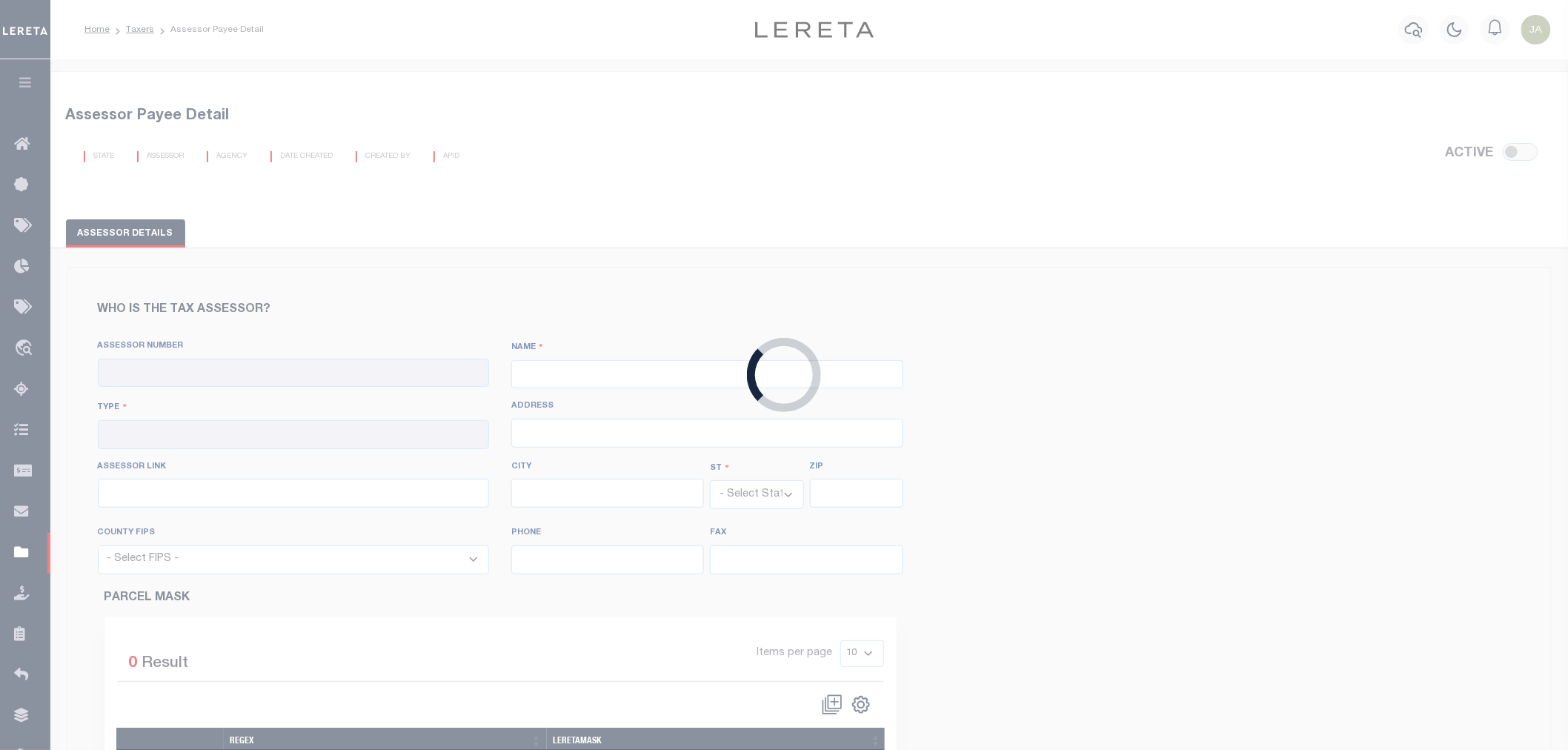
scroll to position [576, 0]
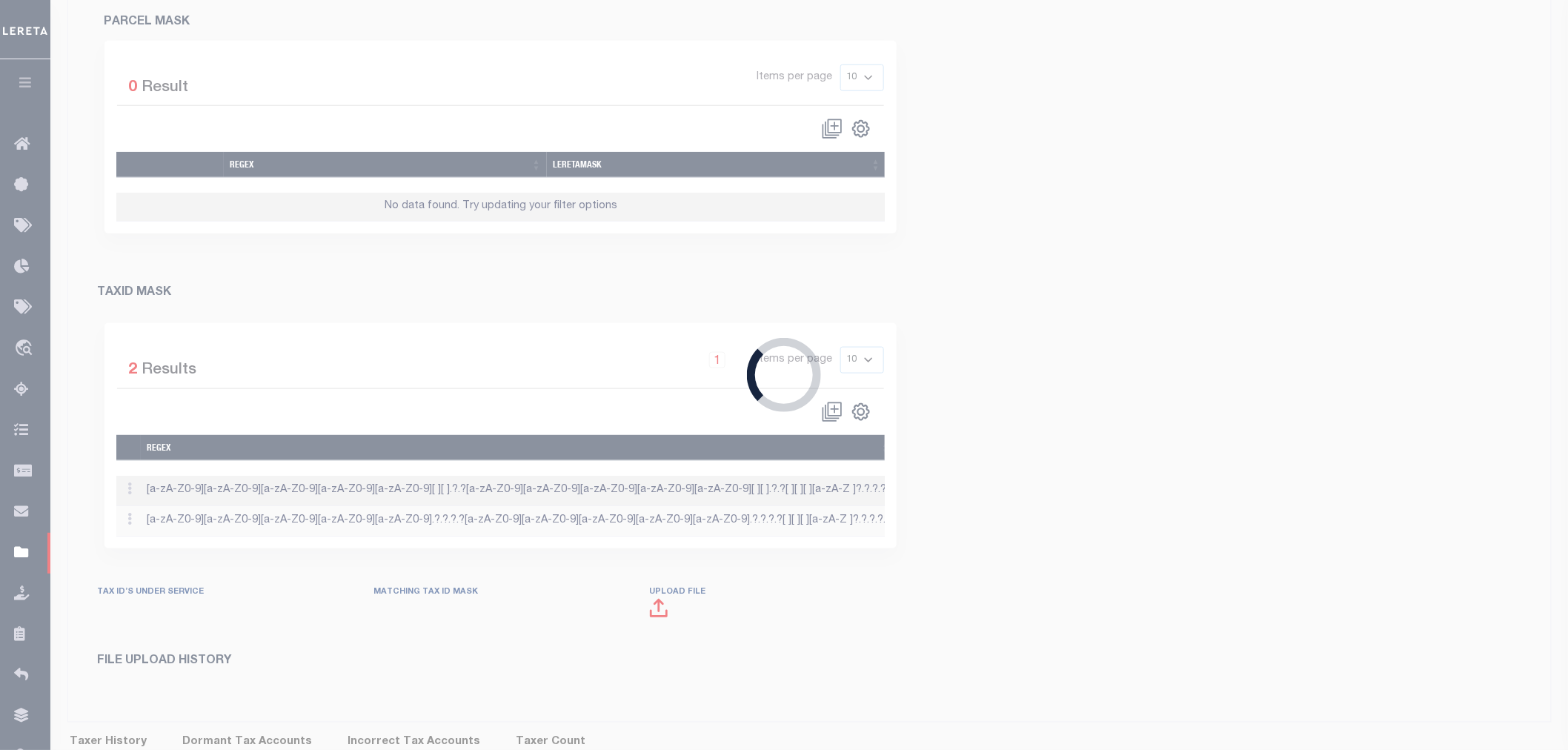
checkbox input "true"
type input "290100000"
type input "HUNTERDON COUNTY"
type input "00 - County"
type input "http://tax1.co.monmouth.nj.us/cgi-bin/prc6.cgi?&ms_user=monm&passwd=&srch_type=…"
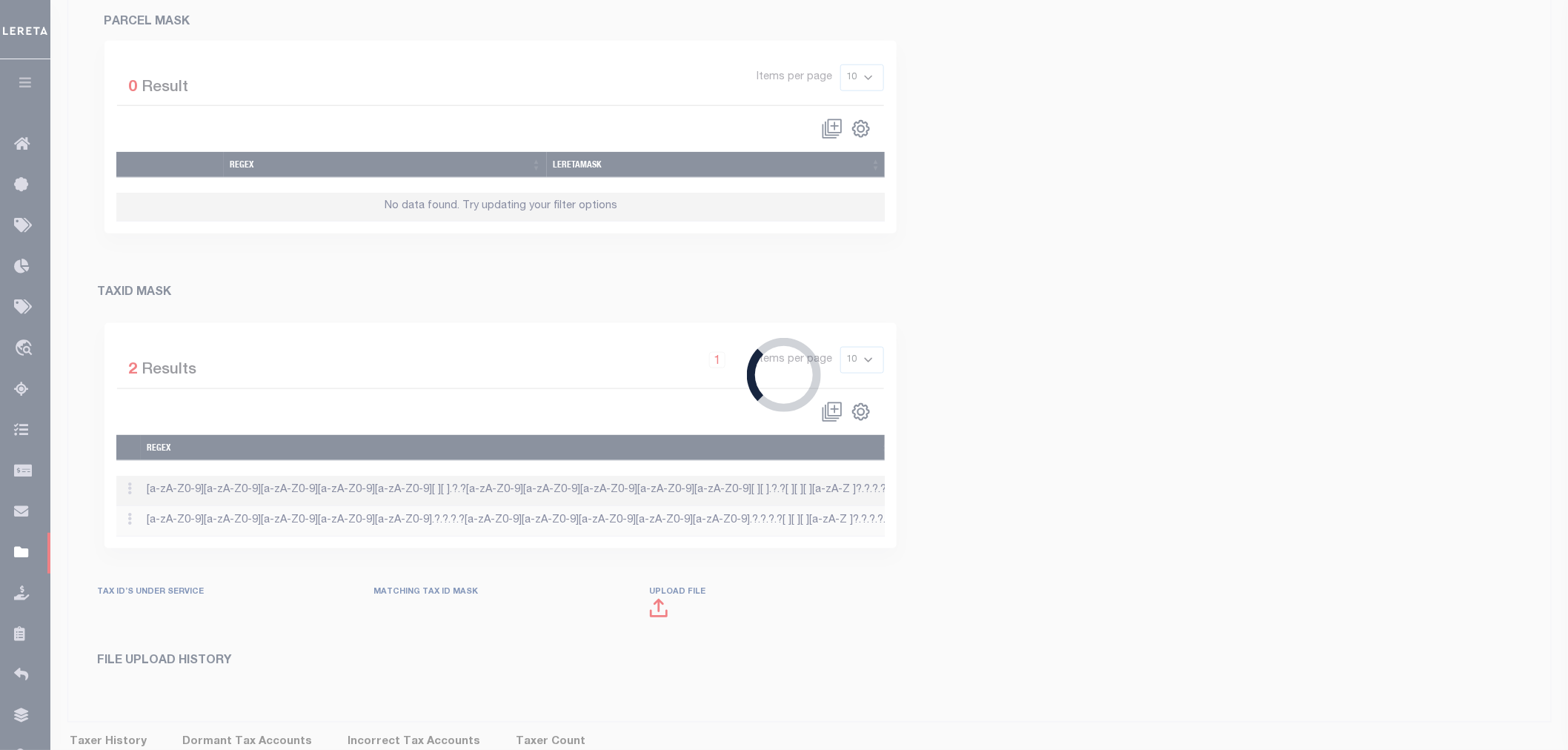
select select "NJ"
select select "34019"
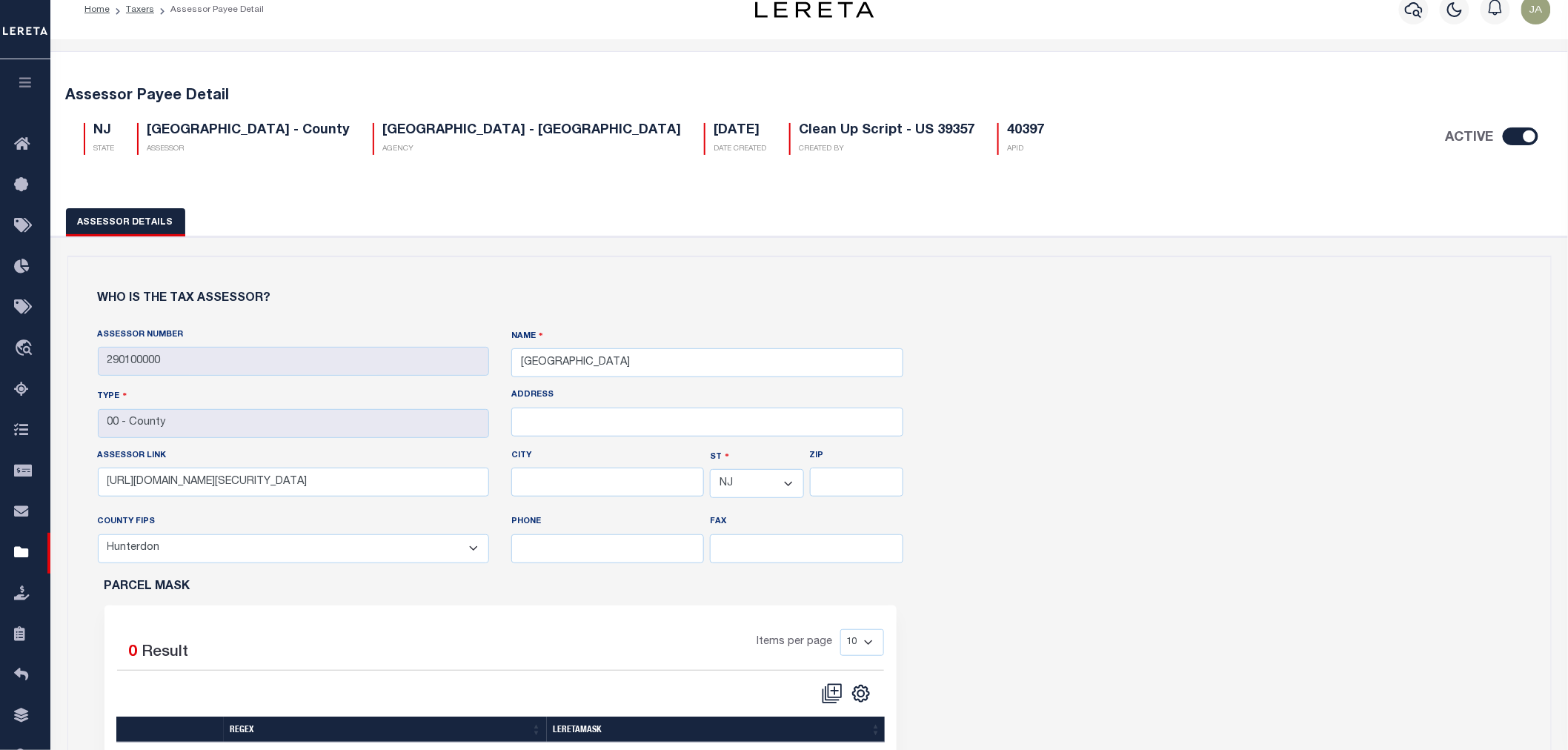
scroll to position [0, 0]
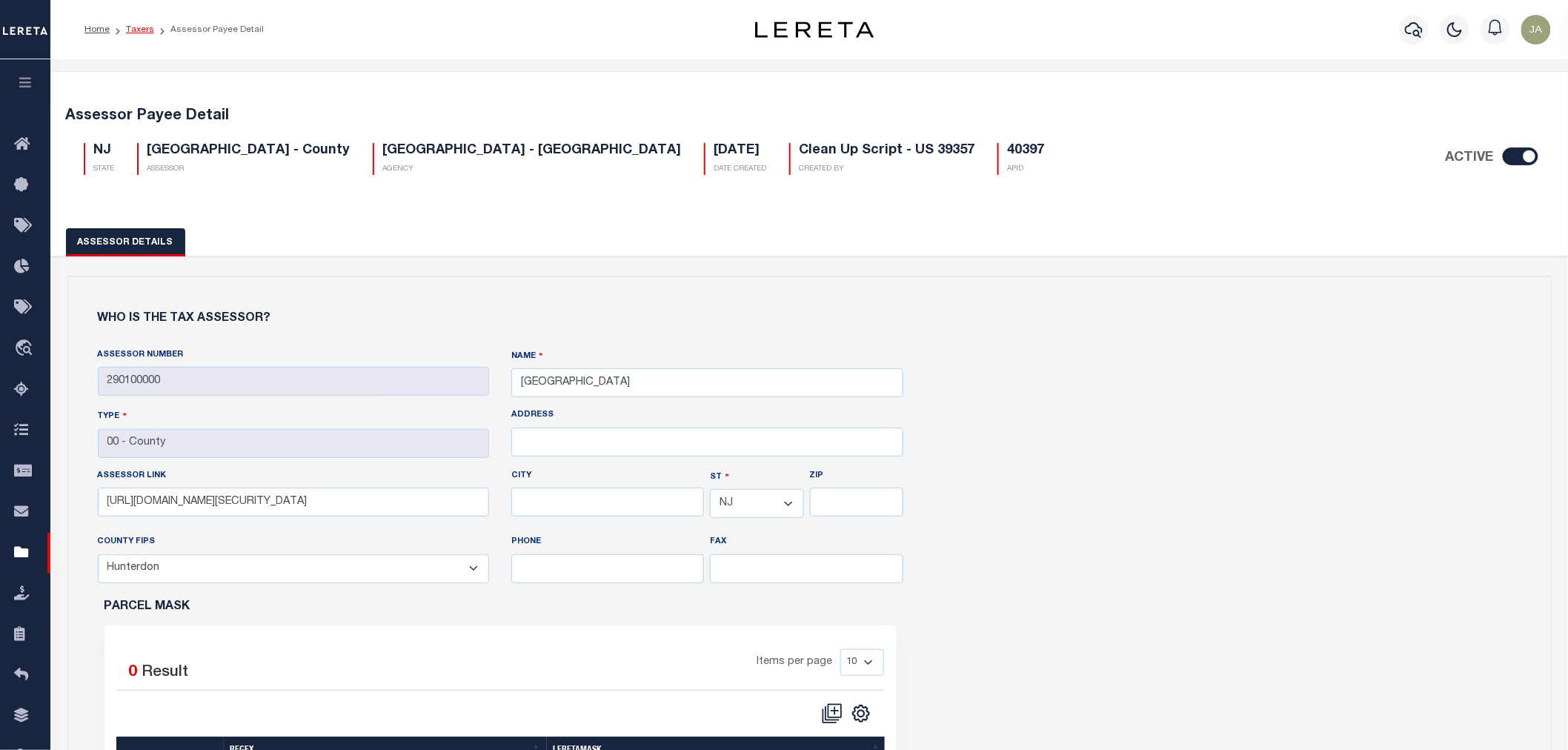
click at [135, 30] on link "Taxers" at bounding box center [140, 29] width 28 height 9
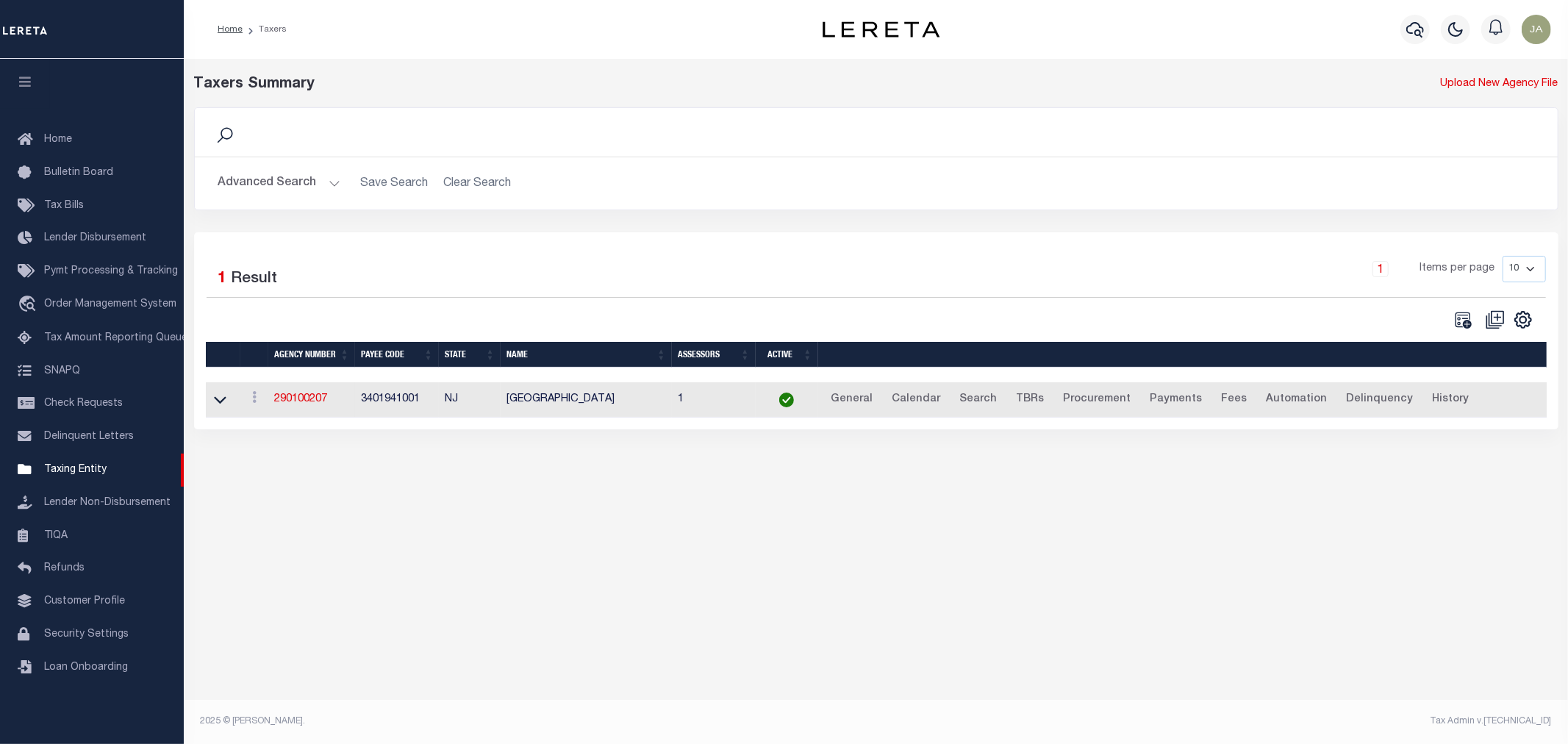
scroll to position [0, 63]
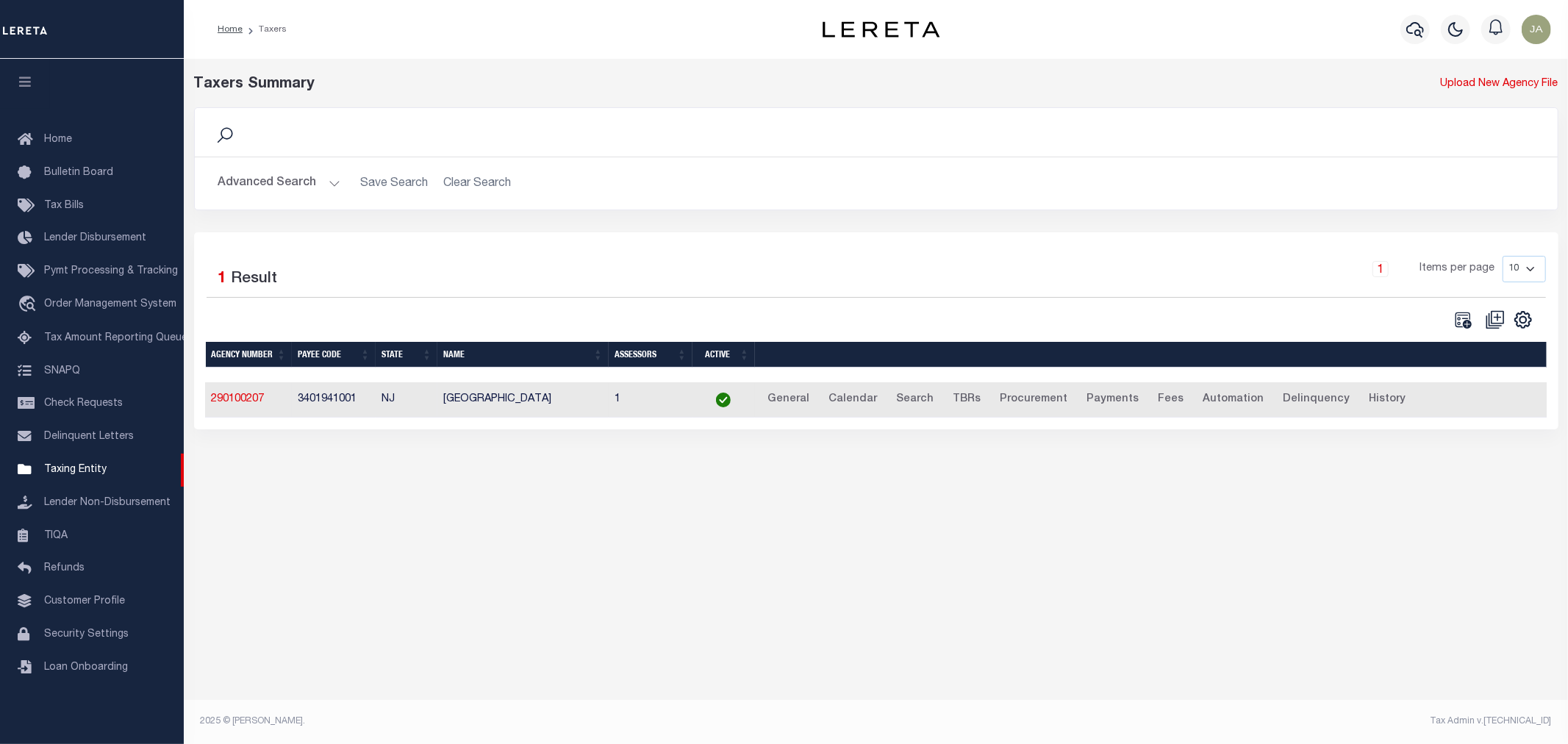
click at [239, 404] on link "290100207" at bounding box center [237, 399] width 53 height 10
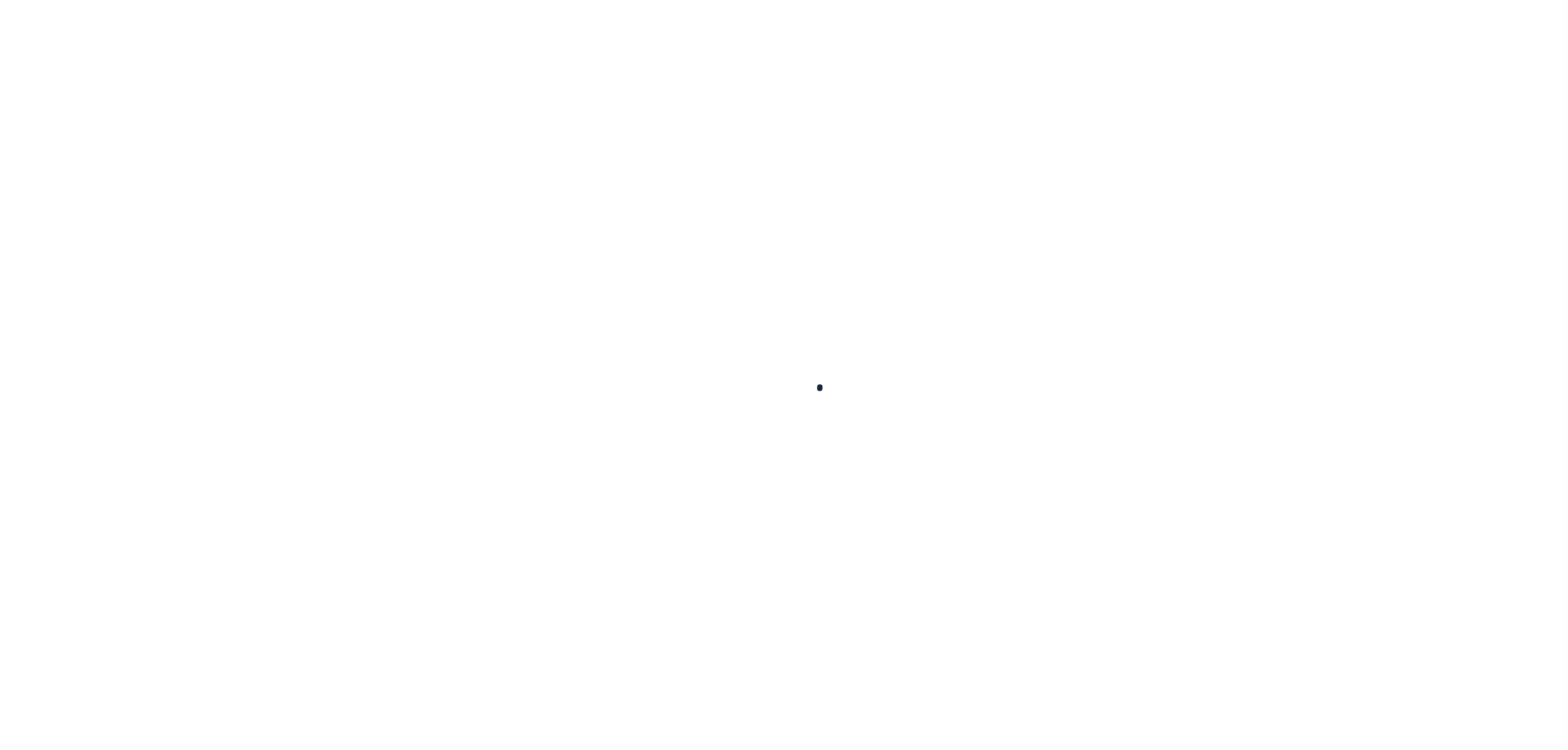
select select
checkbox input "false"
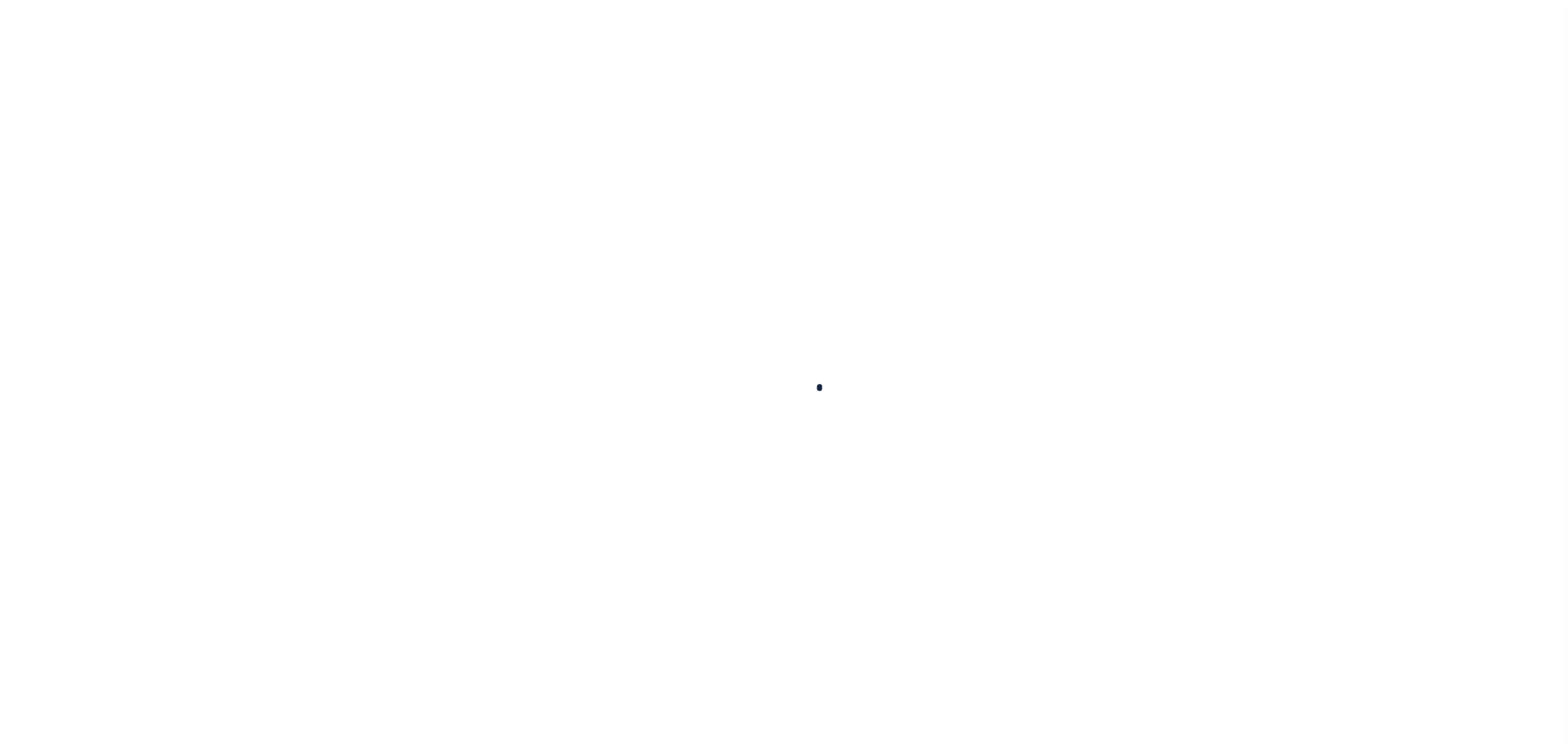
type input "3401941001"
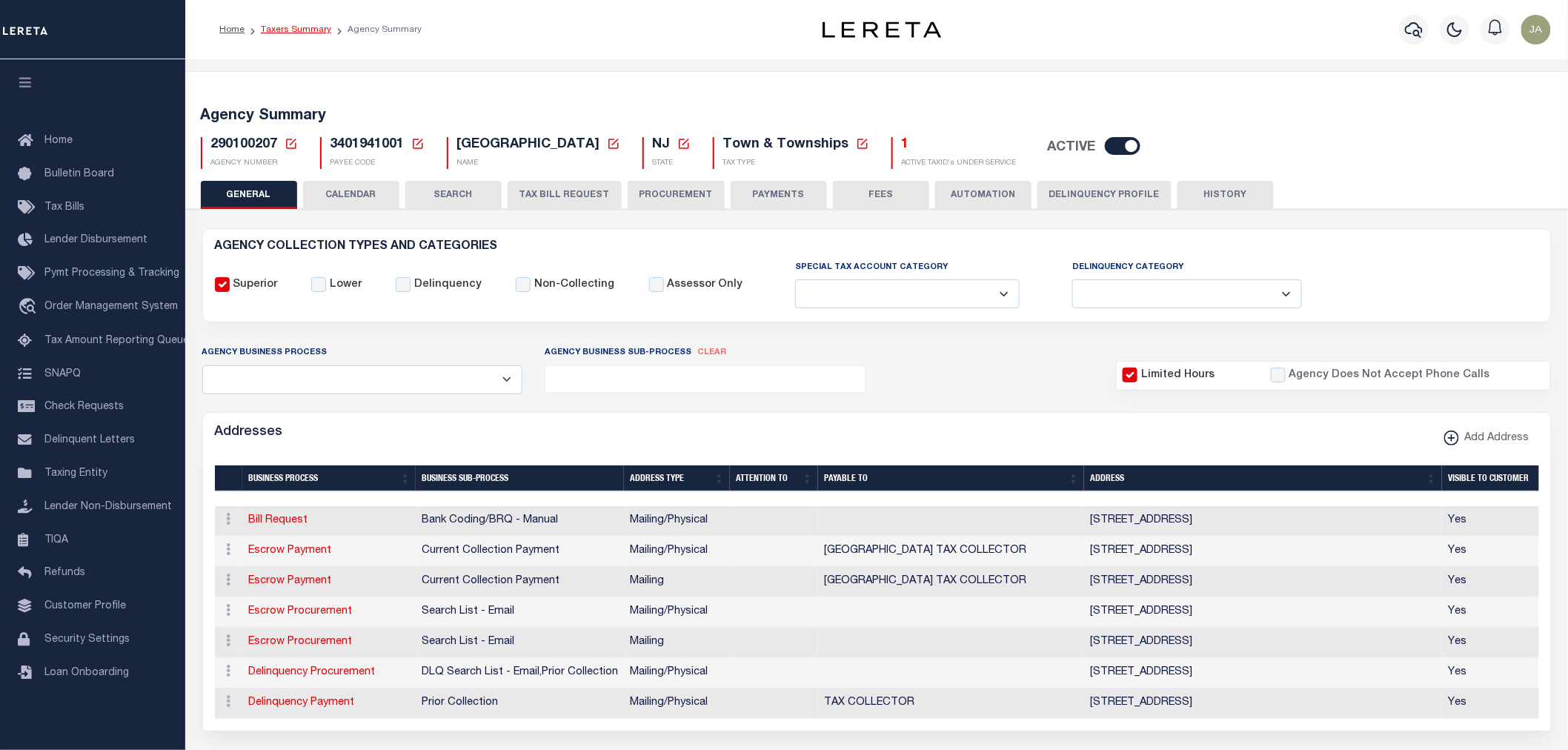
click at [289, 30] on link "Taxers Summary" at bounding box center [297, 29] width 71 height 9
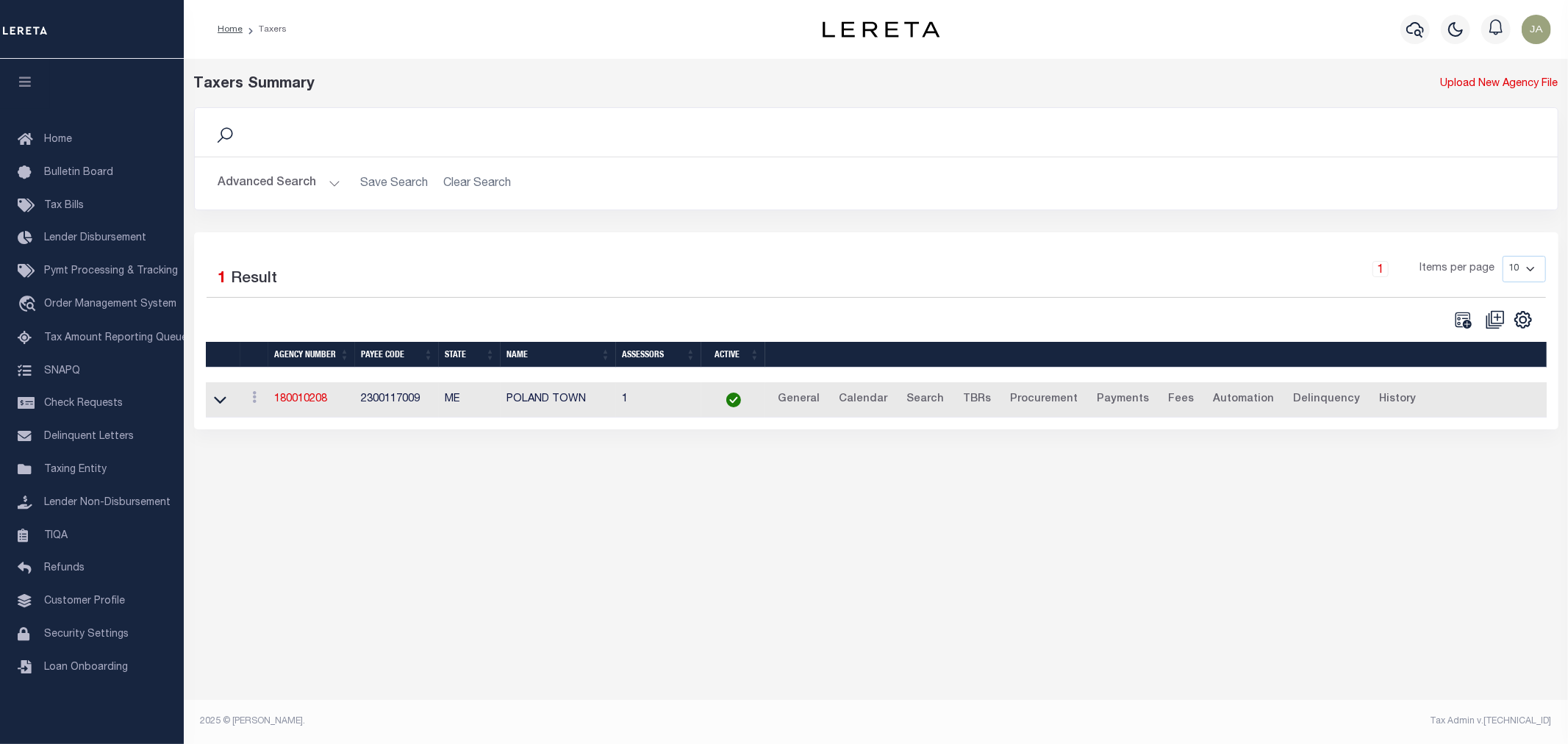
click at [328, 178] on button "Advanced Search" at bounding box center [279, 183] width 122 height 28
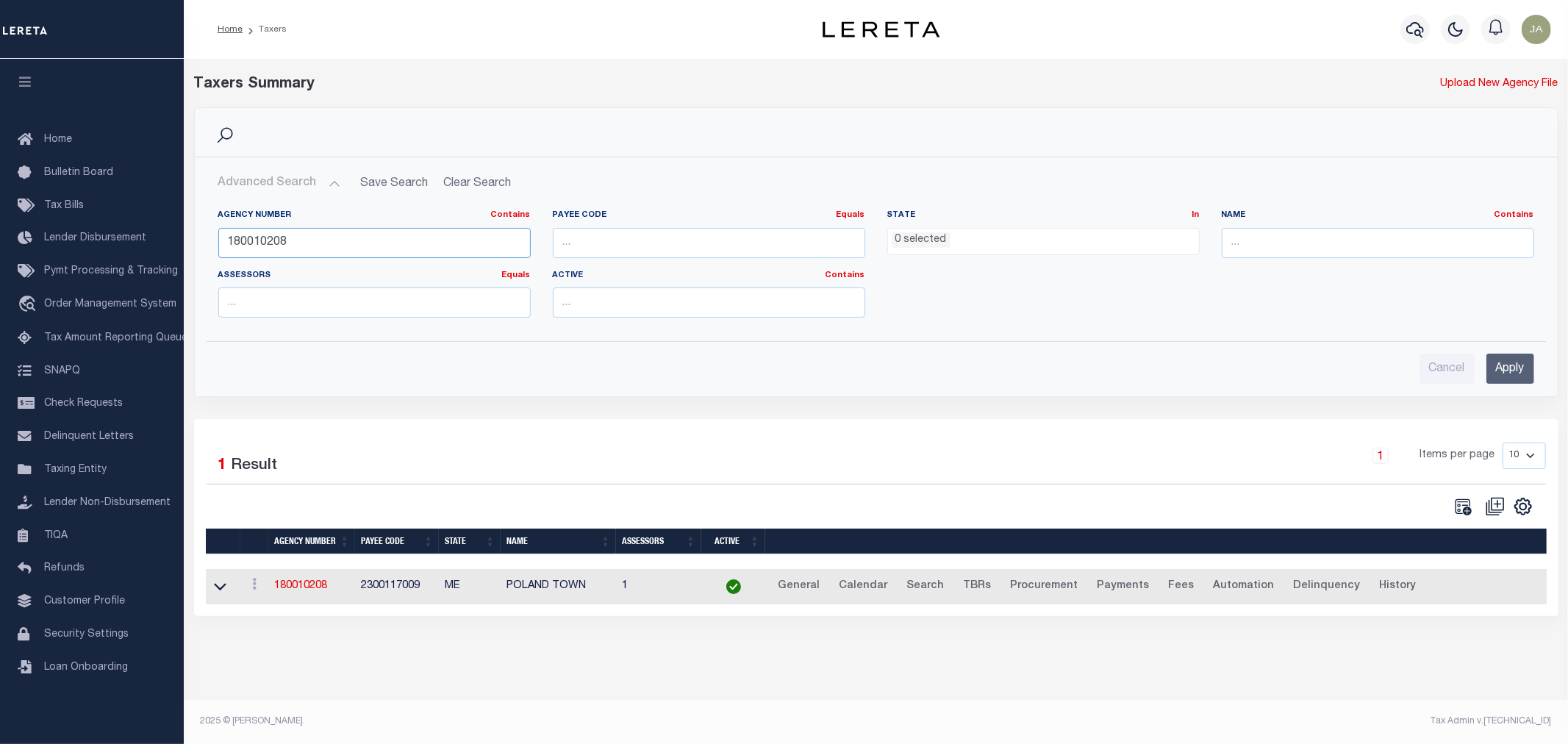
click at [316, 240] on input "180010208" at bounding box center [374, 243] width 312 height 30
type input "1"
click at [222, 593] on icon at bounding box center [219, 586] width 12 height 15
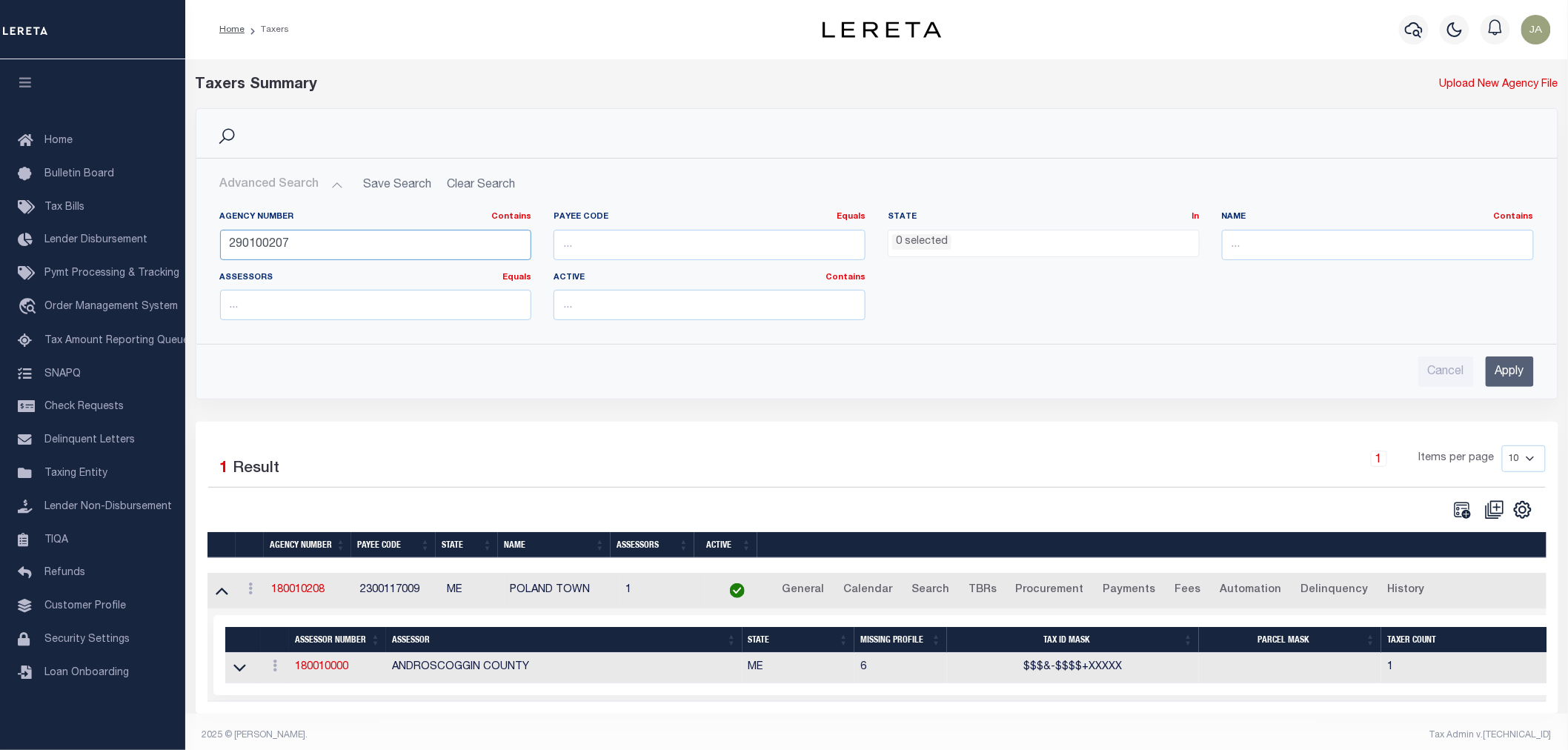
click at [400, 245] on input "290100207" at bounding box center [376, 245] width 312 height 31
click at [478, 180] on h2 "Advanced Search Save Search Clear Search tblPayees_dynamictable_____DefaultSave…" at bounding box center [877, 185] width 1338 height 29
click at [482, 183] on h2 "Advanced Search Save Search Clear Search tblPayees_dynamictable_____DefaultSave…" at bounding box center [877, 185] width 1338 height 29
click at [324, 249] on input "290100207" at bounding box center [376, 245] width 312 height 31
type input "2"
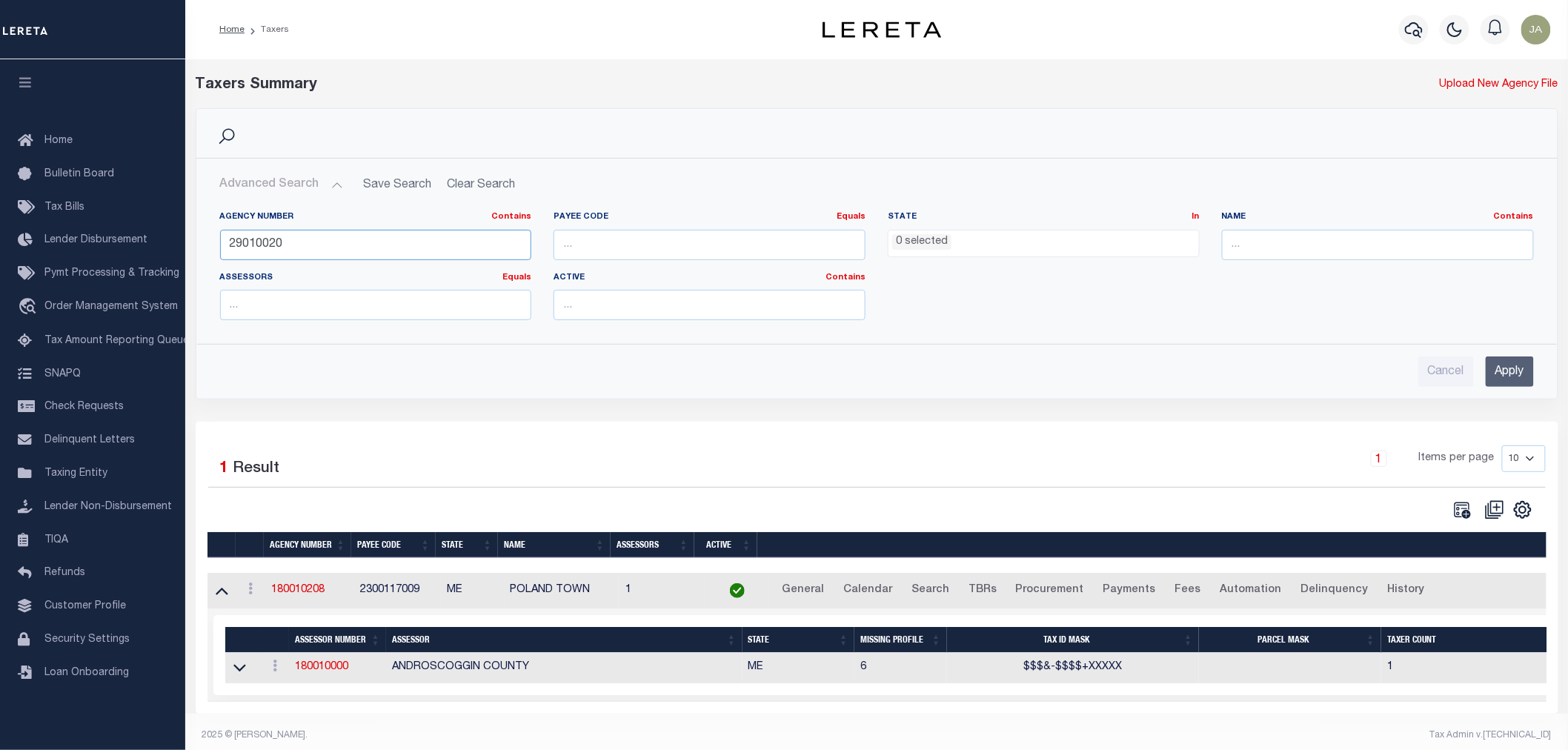
type input "290100207"
click at [1502, 375] on input "Apply" at bounding box center [1510, 372] width 48 height 31
